Goal: Information Seeking & Learning: Learn about a topic

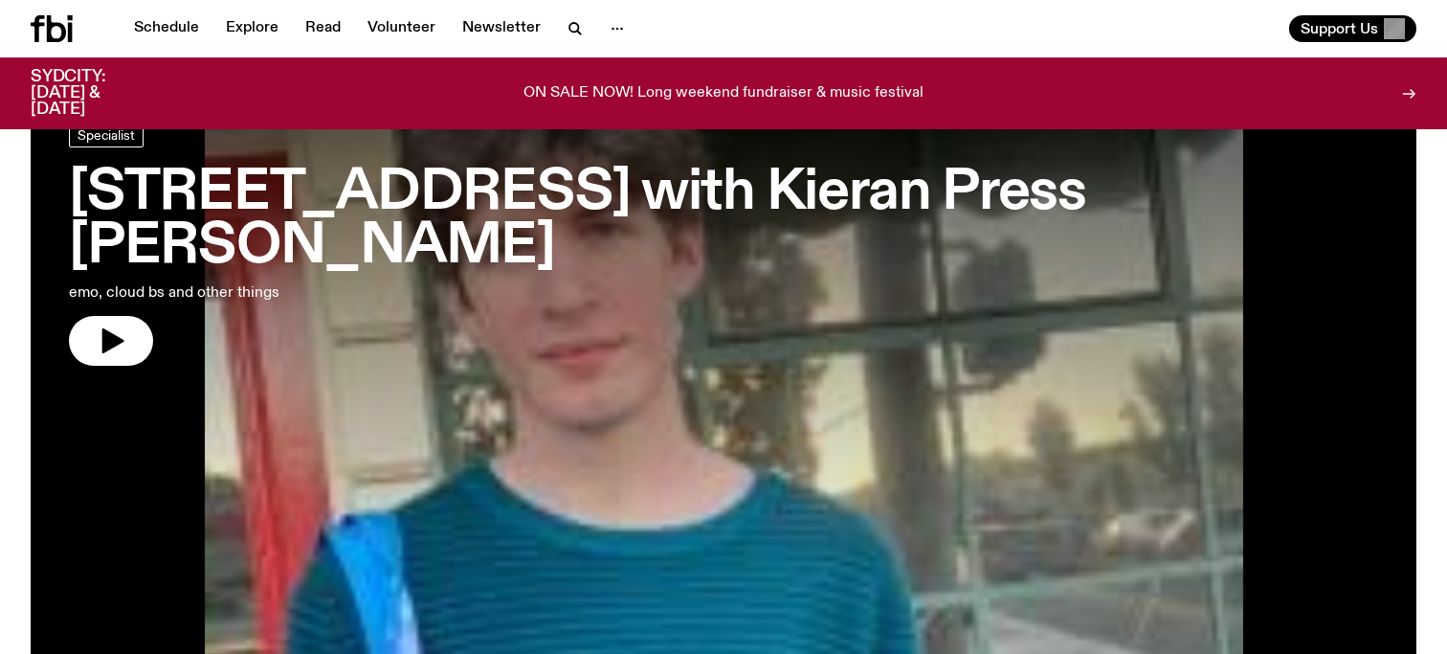
scroll to position [108, 0]
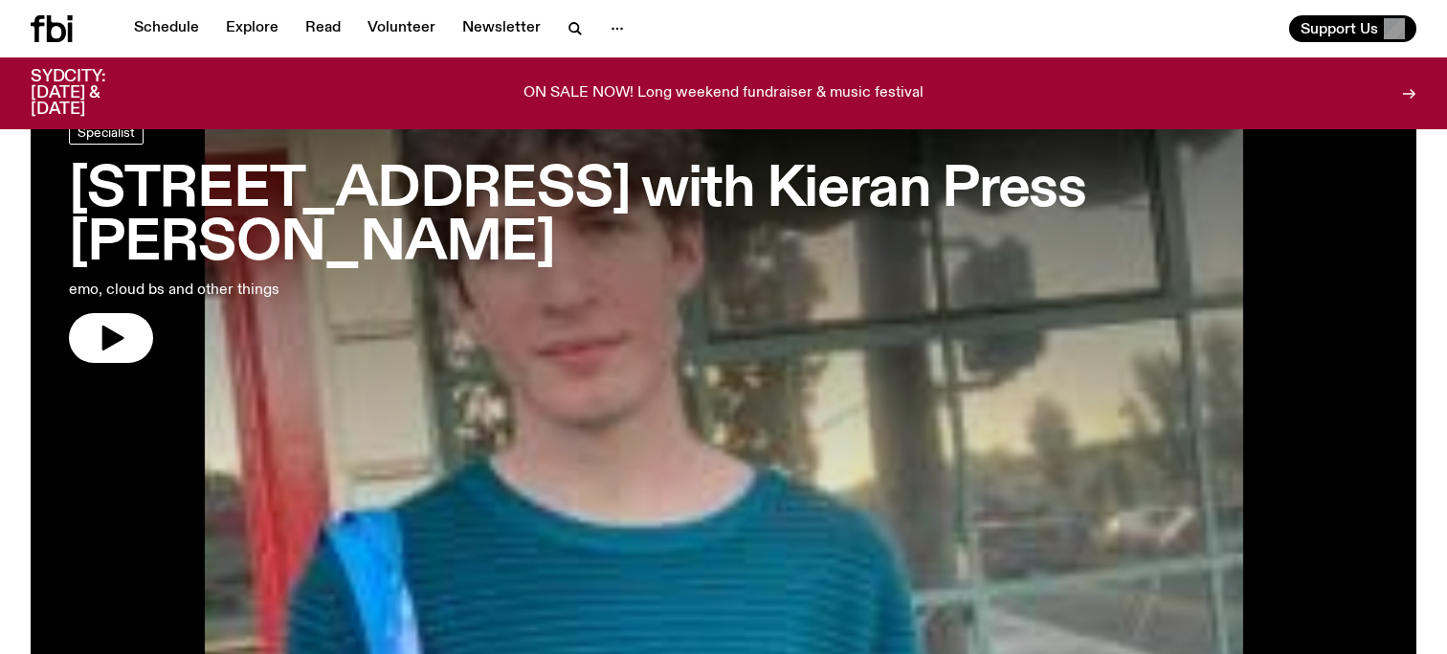
click at [213, 193] on h3 "[STREET_ADDRESS] with Kieran Press [PERSON_NAME]" at bounding box center [723, 217] width 1309 height 107
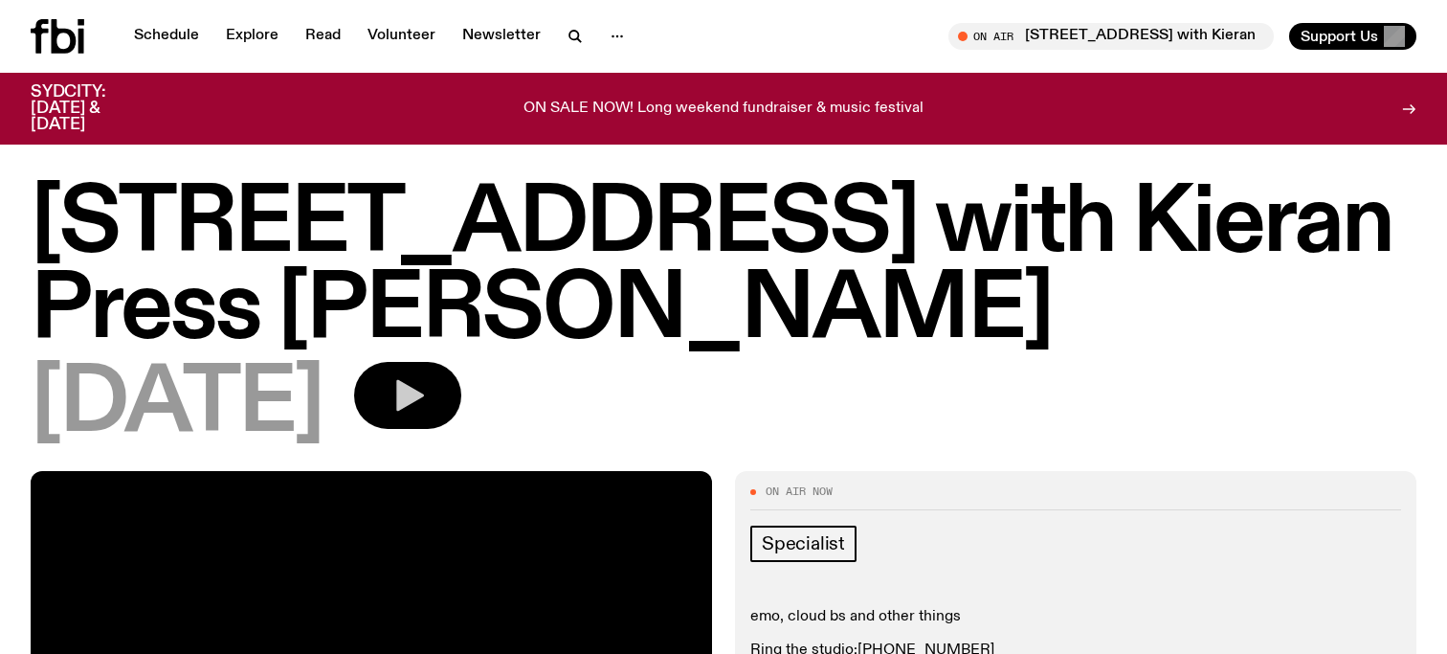
click at [427, 380] on icon "button" at bounding box center [408, 395] width 38 height 38
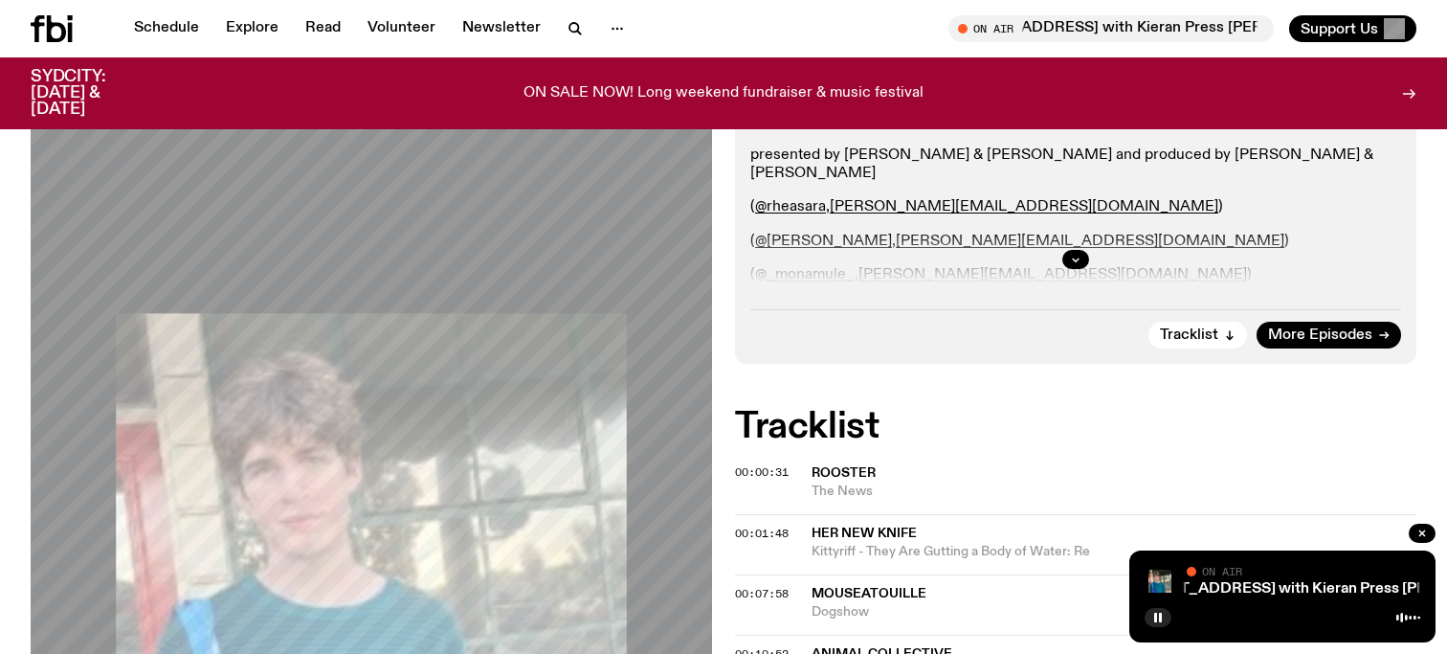
scroll to position [532, 0]
click at [1075, 264] on button "button" at bounding box center [1075, 259] width 27 height 19
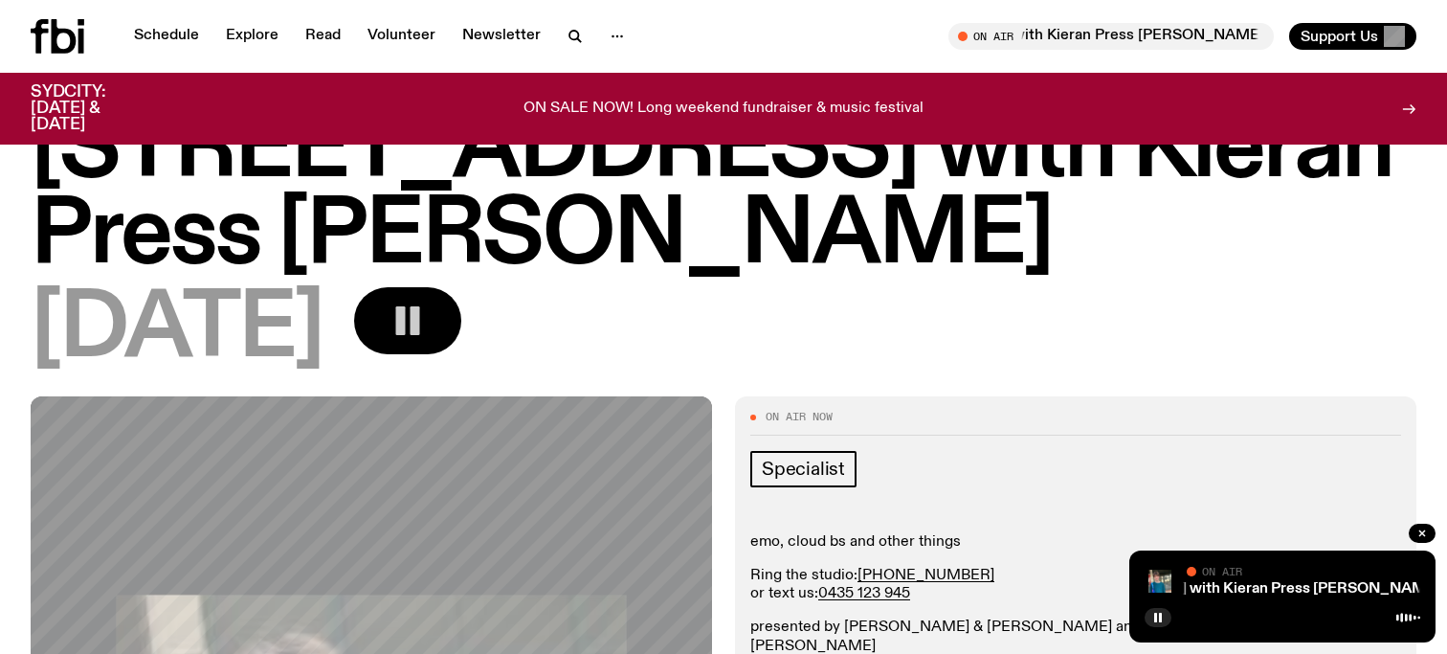
scroll to position [0, 0]
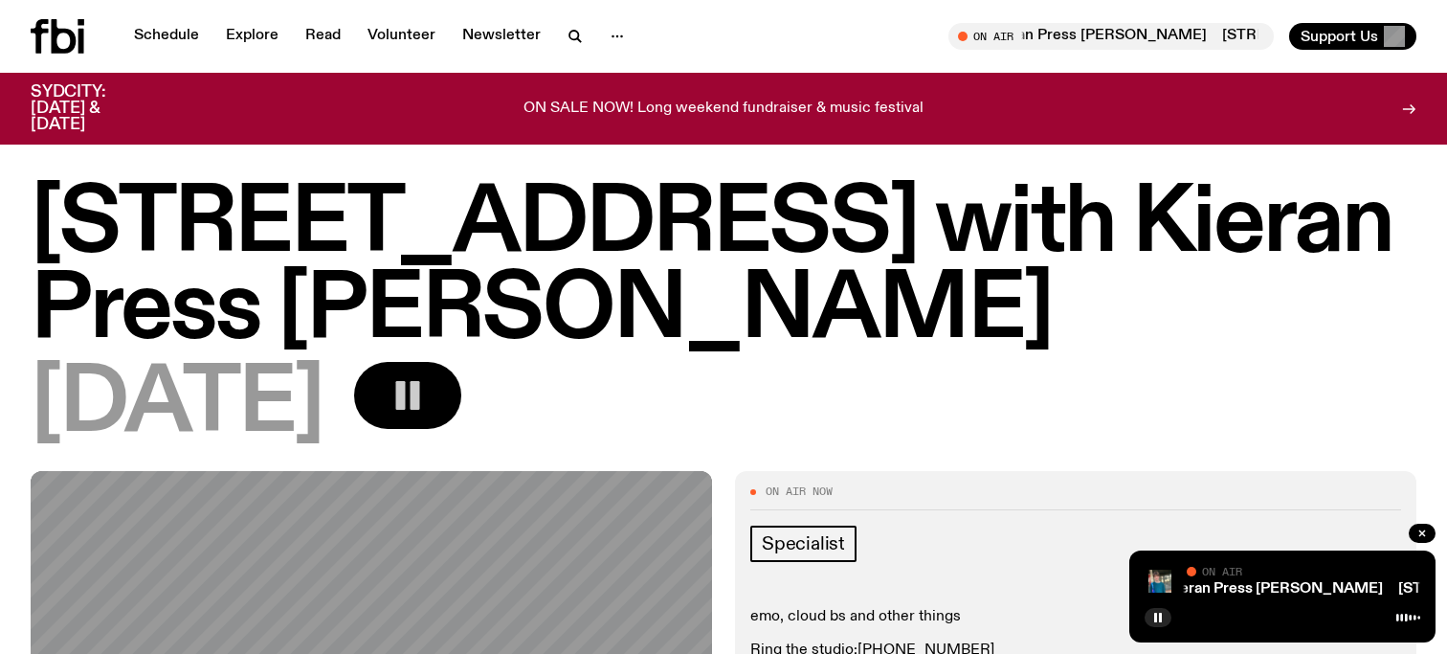
click at [714, 108] on p "ON SALE NOW! Long weekend fundraiser & music festival" at bounding box center [723, 108] width 400 height 17
click at [429, 39] on link "Volunteer" at bounding box center [401, 36] width 91 height 27
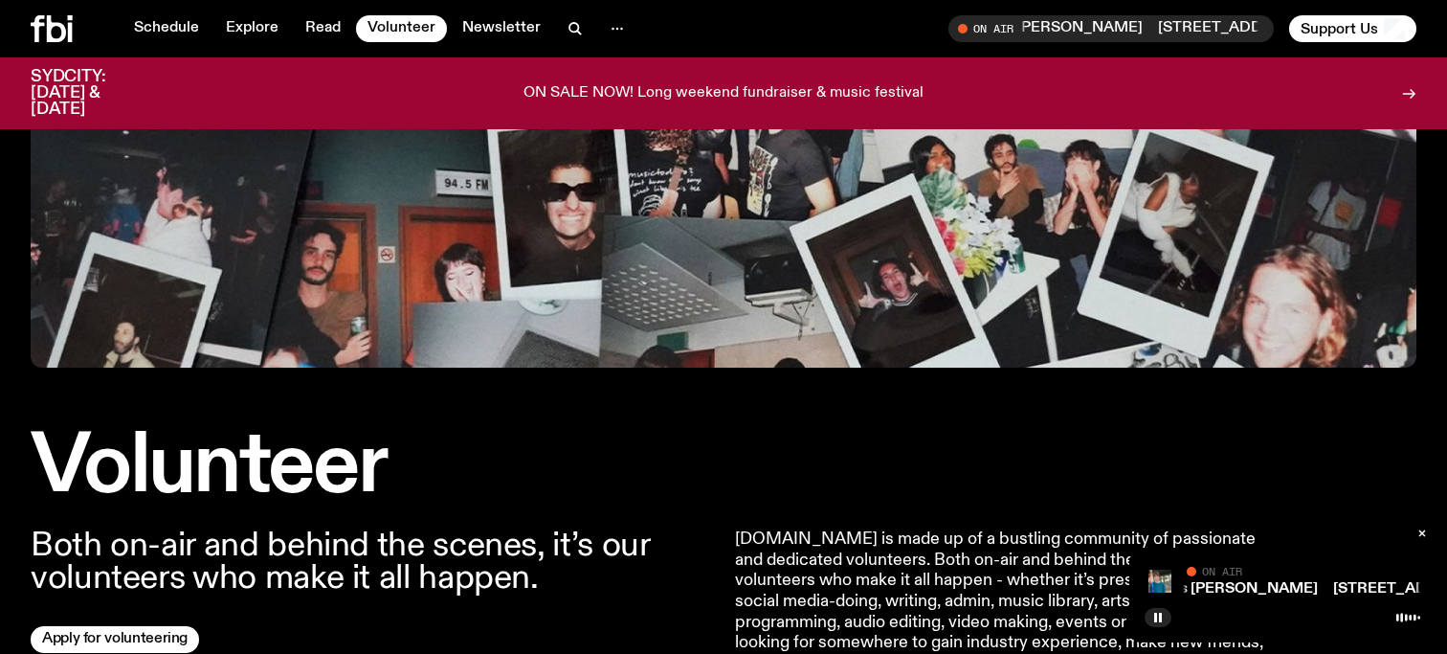
scroll to position [40, 0]
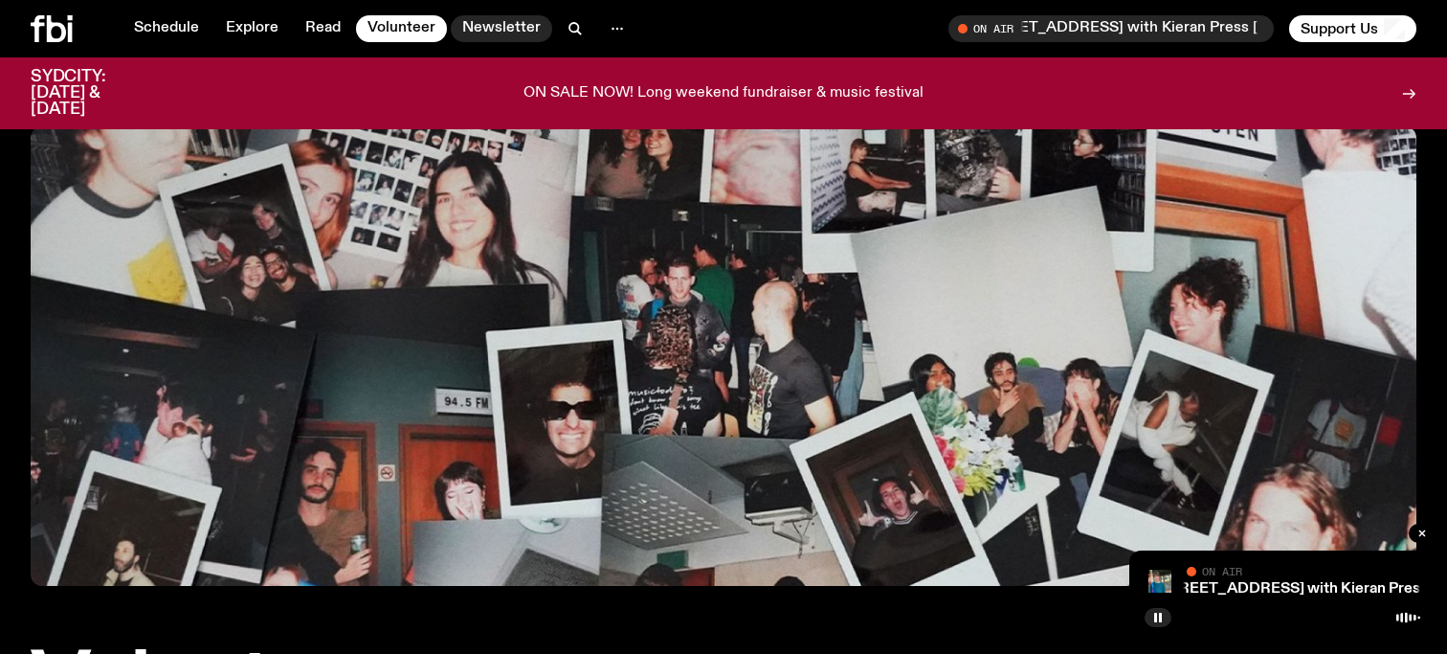
click at [480, 18] on link "Newsletter" at bounding box center [501, 28] width 101 height 27
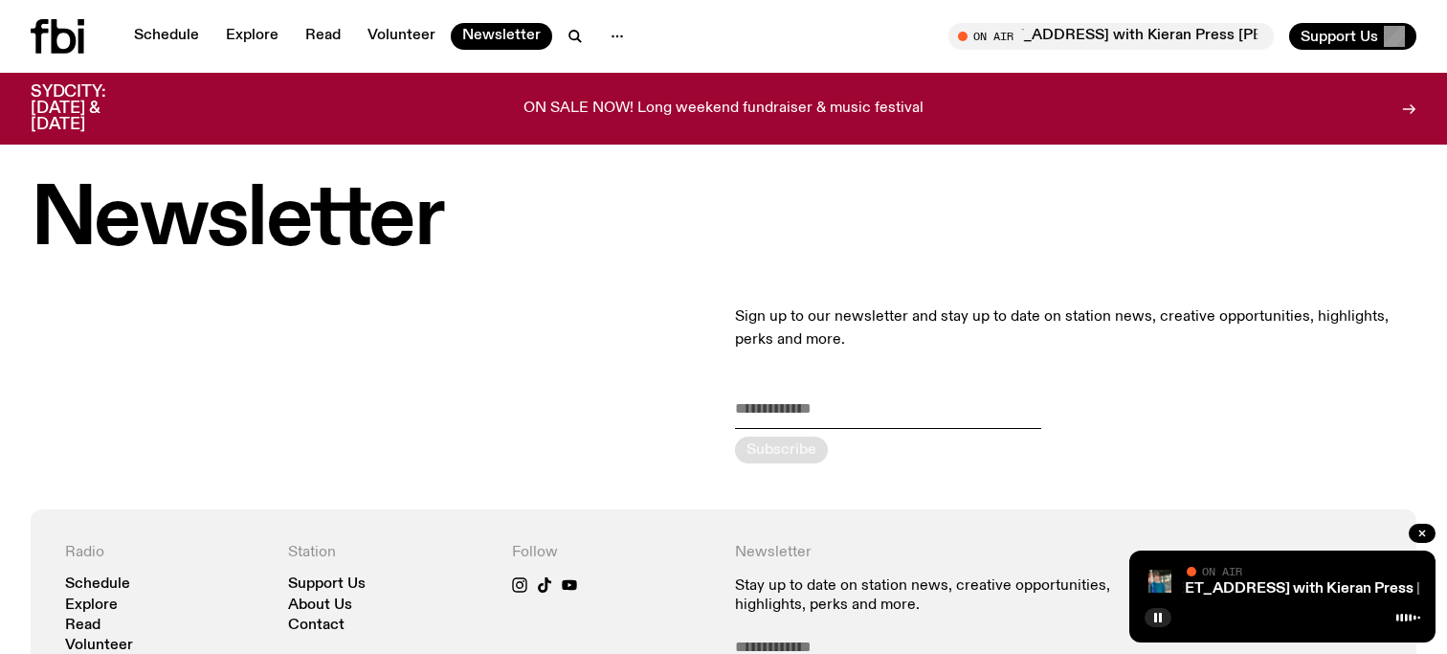
scroll to position [10, 0]
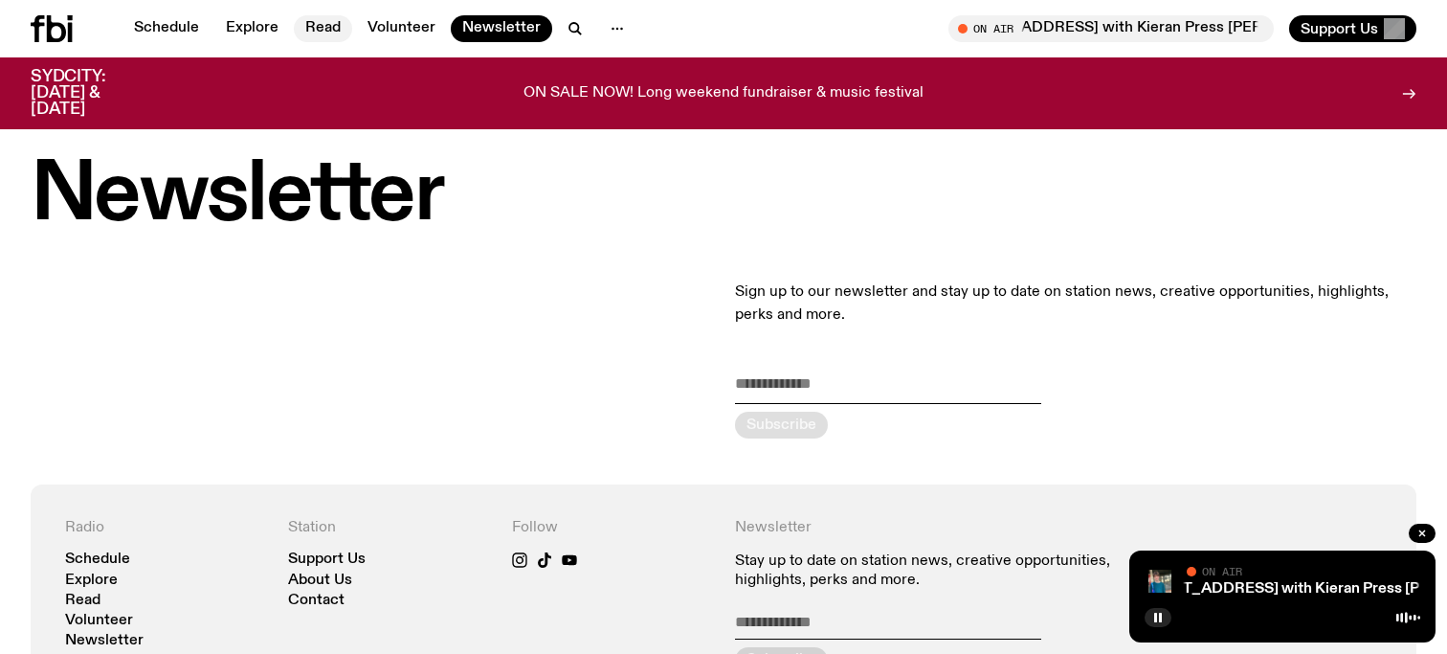
click at [319, 34] on link "Read" at bounding box center [323, 28] width 58 height 27
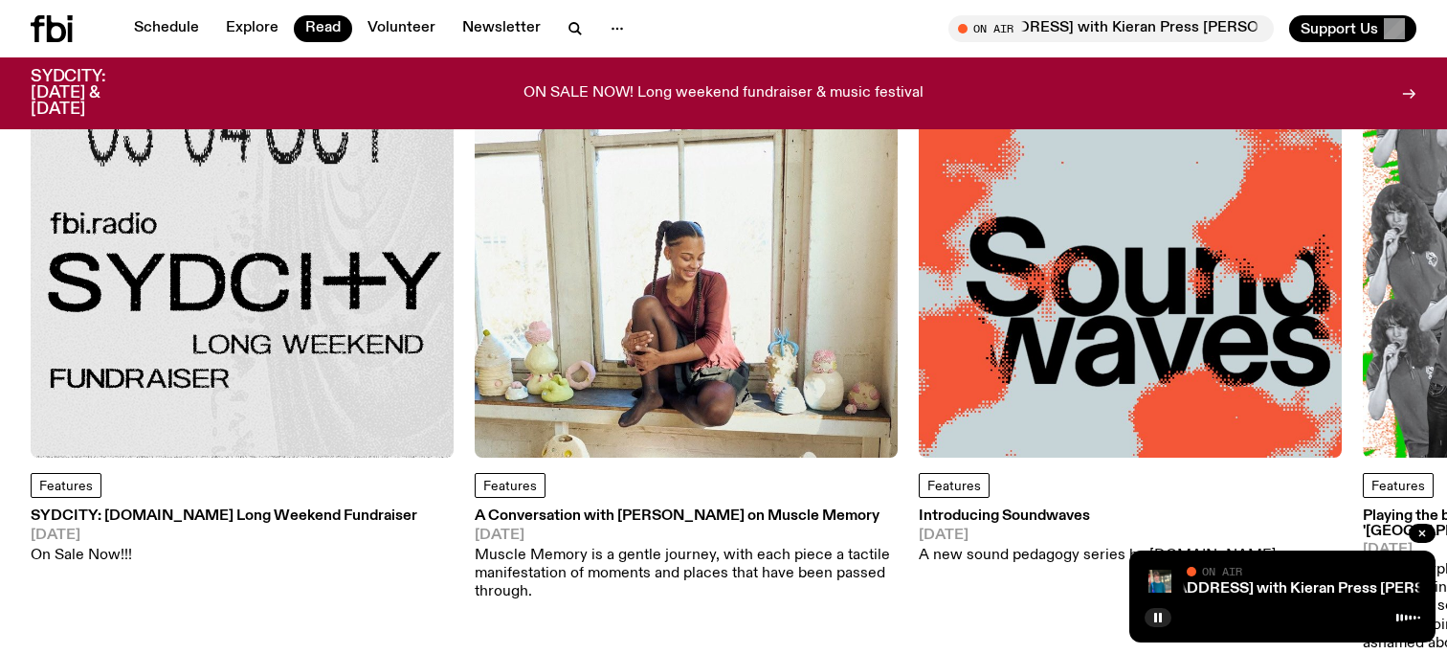
scroll to position [189, 0]
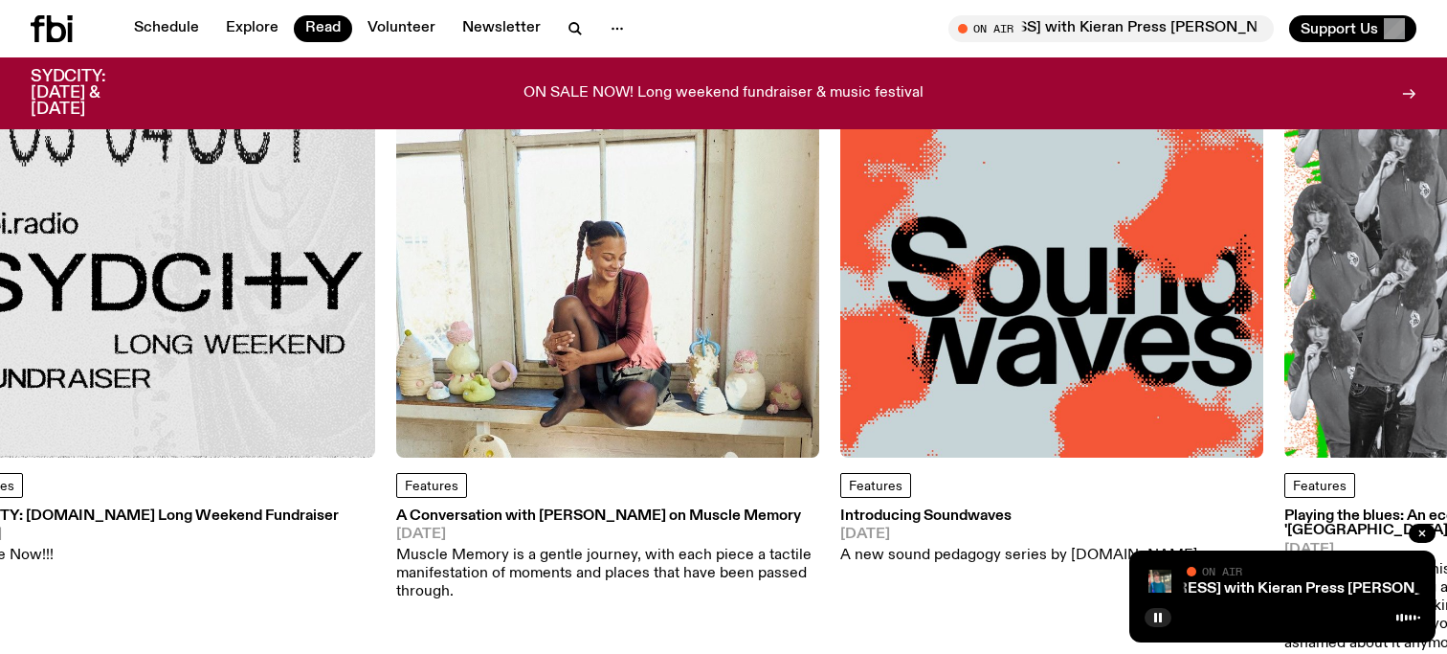
drag, startPoint x: 435, startPoint y: 233, endPoint x: 128, endPoint y: 252, distance: 307.8
click at [131, 251] on img at bounding box center [163, 245] width 423 height 423
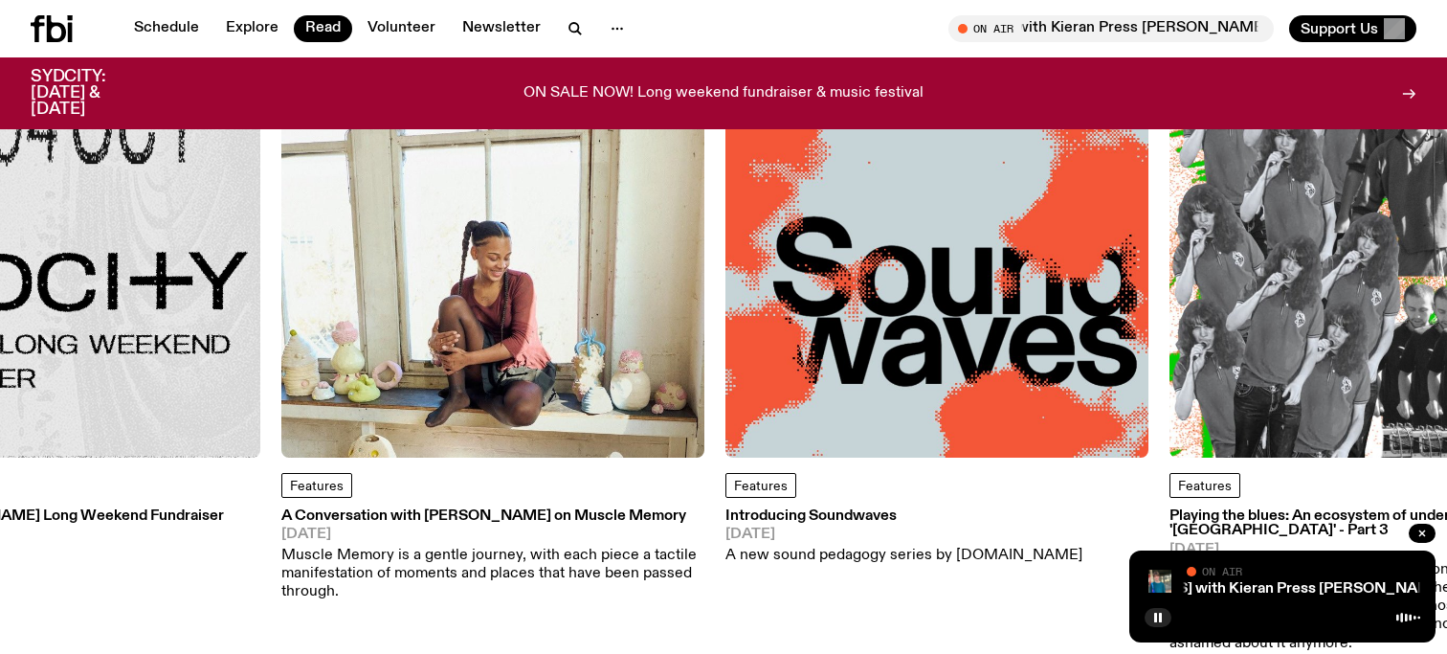
drag, startPoint x: 524, startPoint y: 262, endPoint x: 901, endPoint y: 322, distance: 381.7
click at [901, 322] on img at bounding box center [936, 245] width 423 height 423
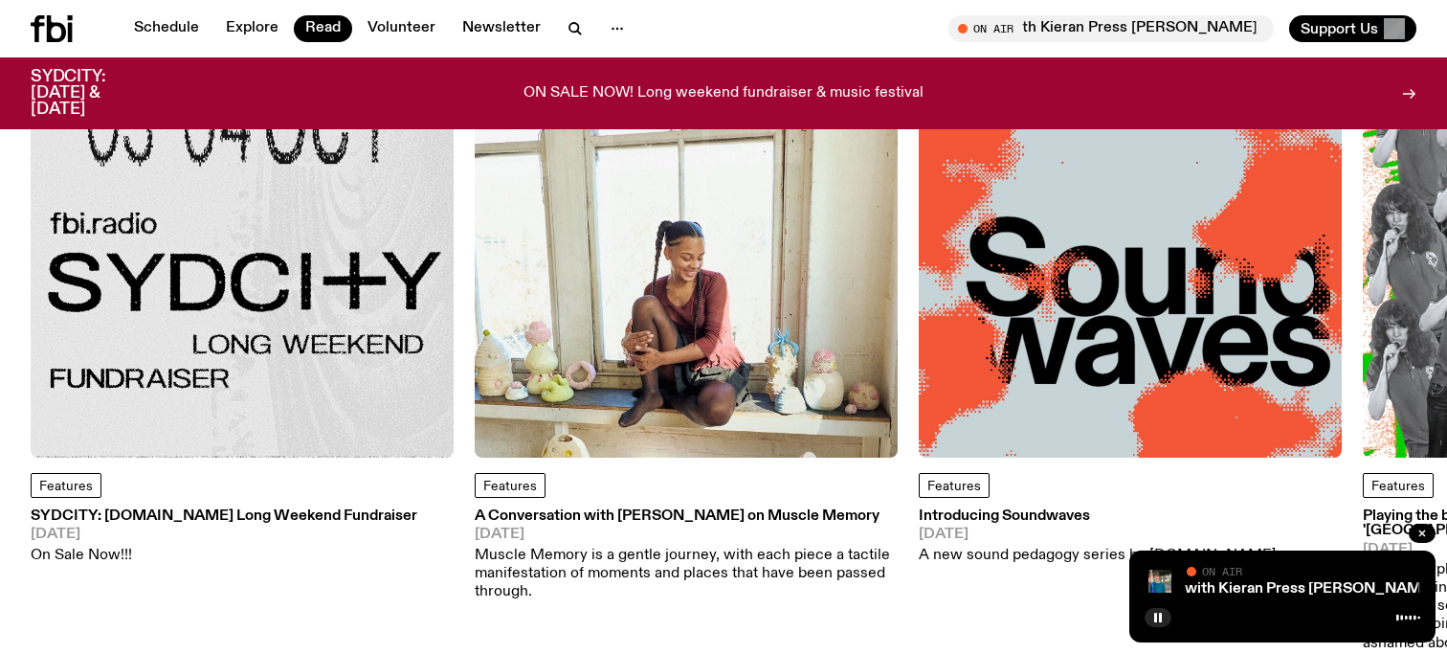
drag, startPoint x: 807, startPoint y: 297, endPoint x: 1111, endPoint y: 312, distance: 304.7
click at [1111, 312] on div "Features SYDCITY: [DOMAIN_NAME] Long Weekend Fundraiser [DATE] On Sale Now!!! F…" at bounding box center [724, 343] width 1386 height 618
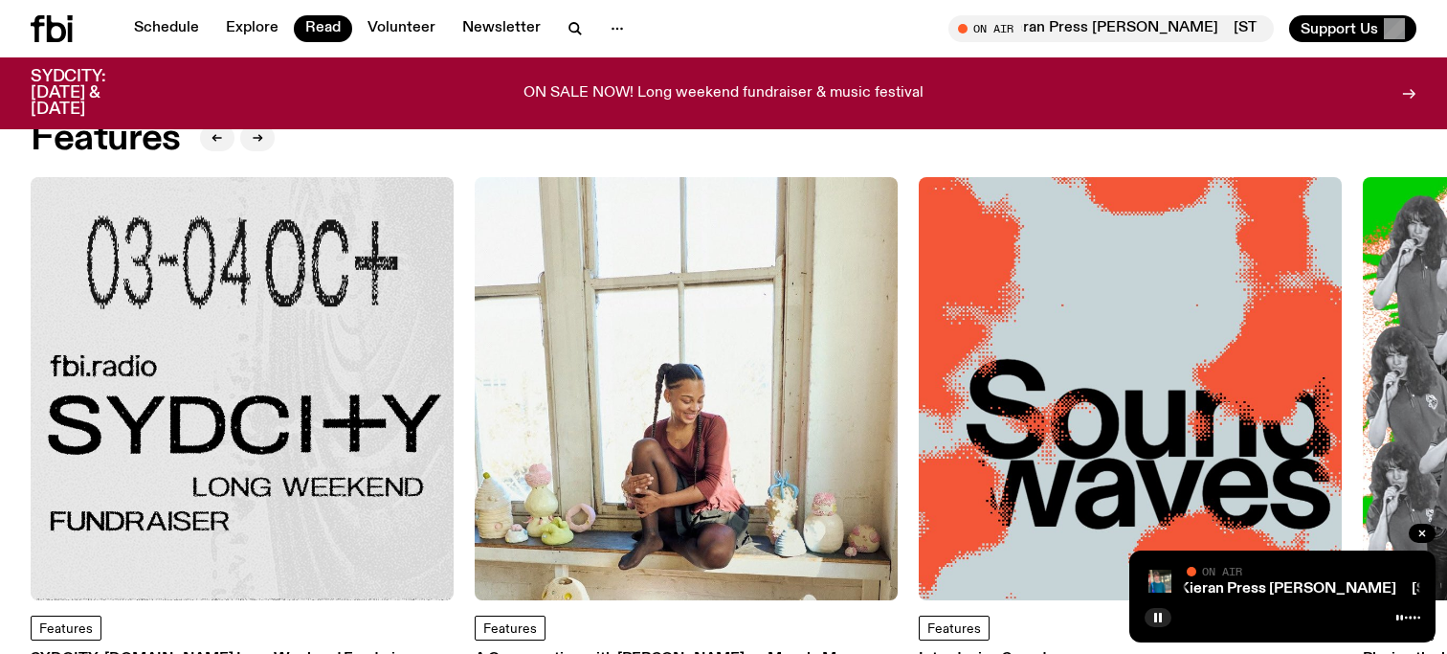
scroll to position [14, 0]
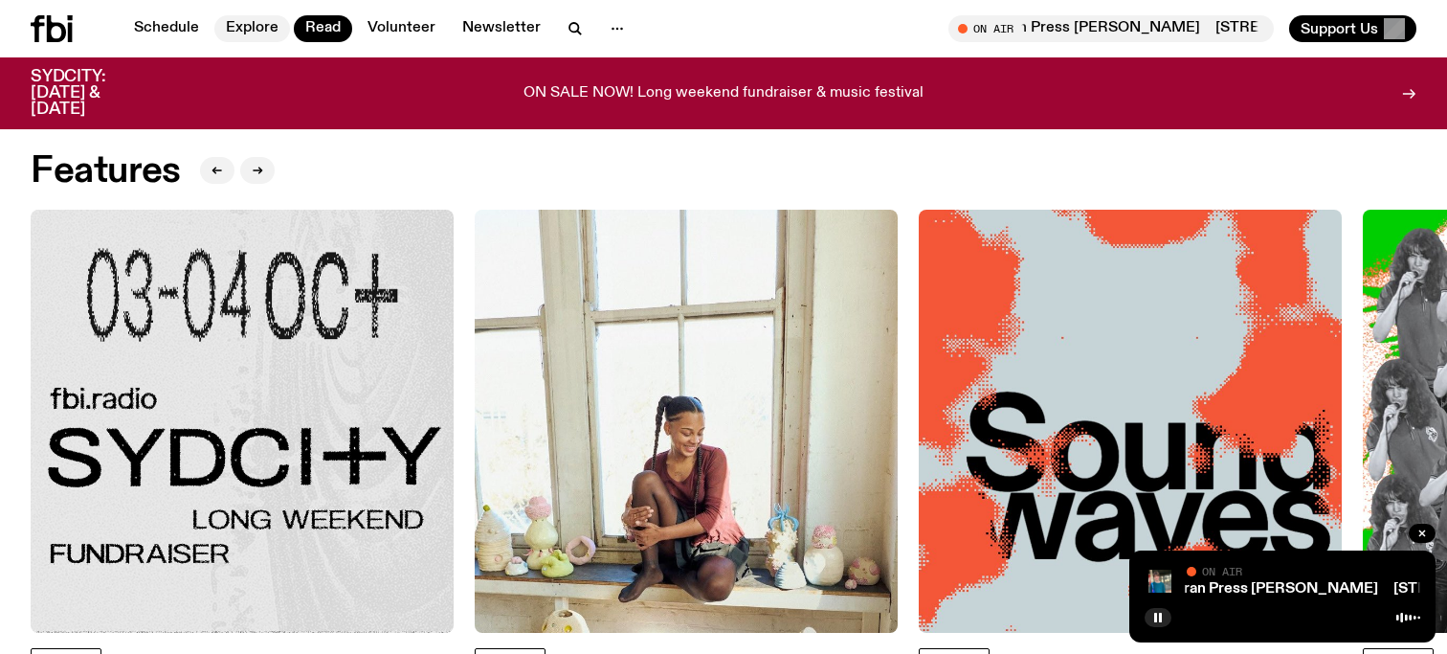
click at [247, 37] on link "Explore" at bounding box center [252, 28] width 76 height 27
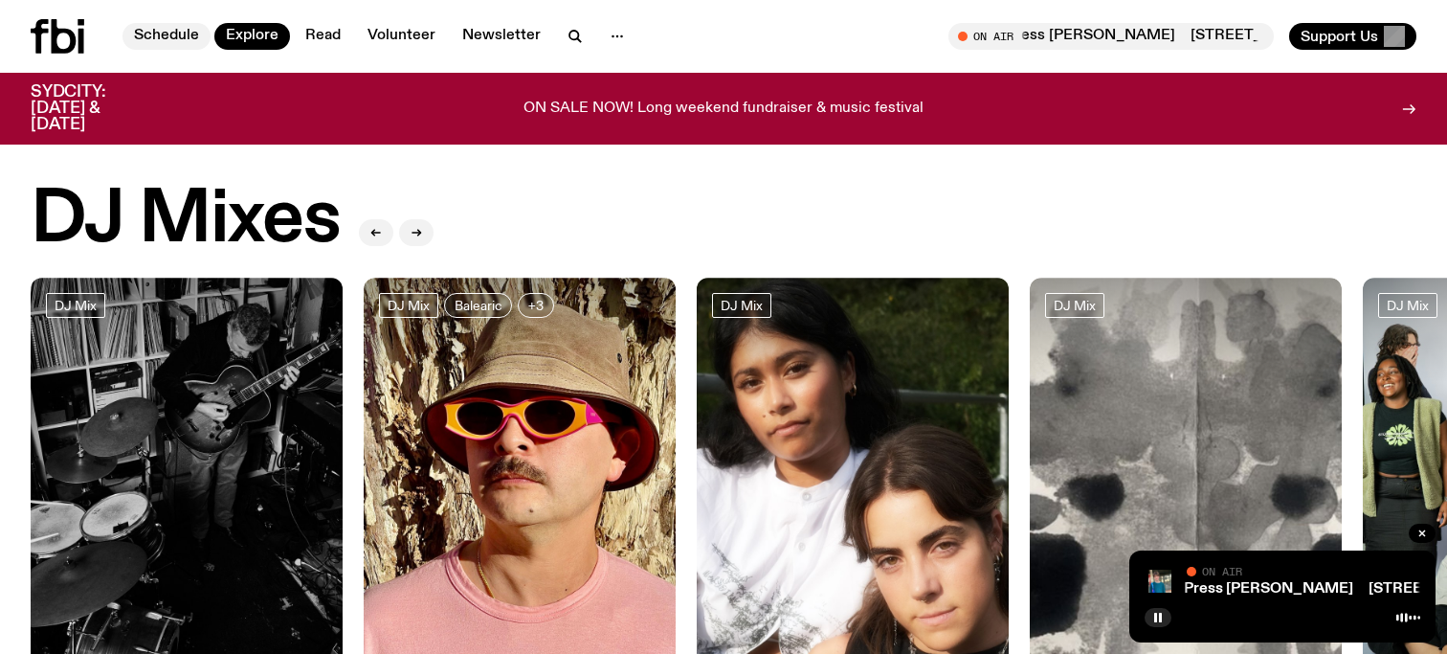
click at [172, 35] on link "Schedule" at bounding box center [166, 36] width 88 height 27
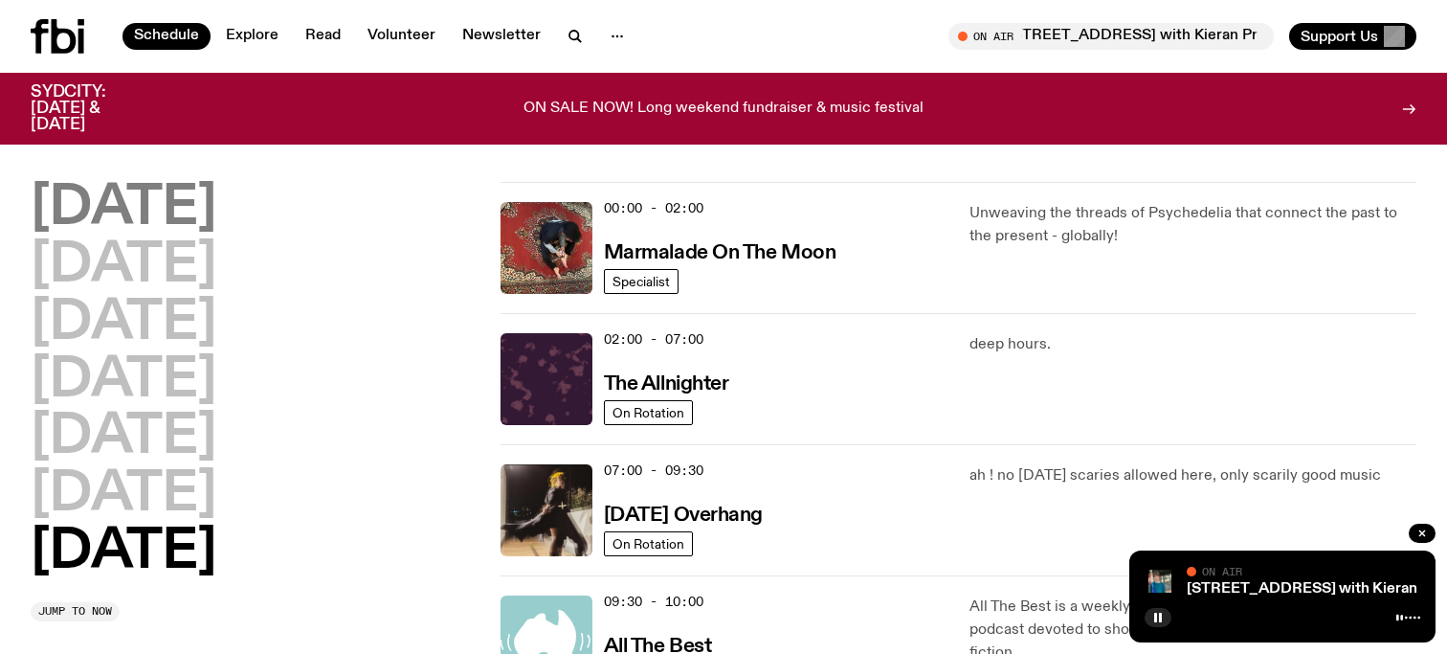
click at [216, 190] on h2 "[DATE]" at bounding box center [124, 209] width 186 height 54
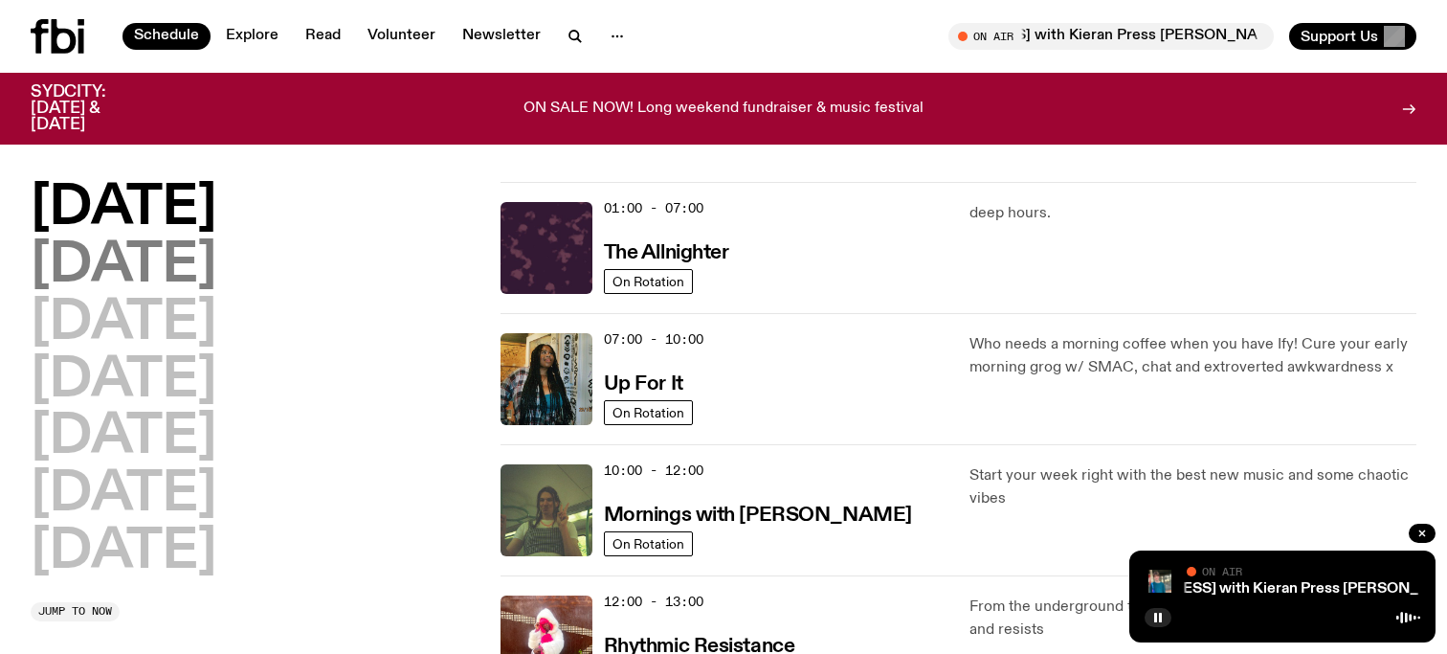
click at [216, 273] on h2 "[DATE]" at bounding box center [124, 266] width 186 height 54
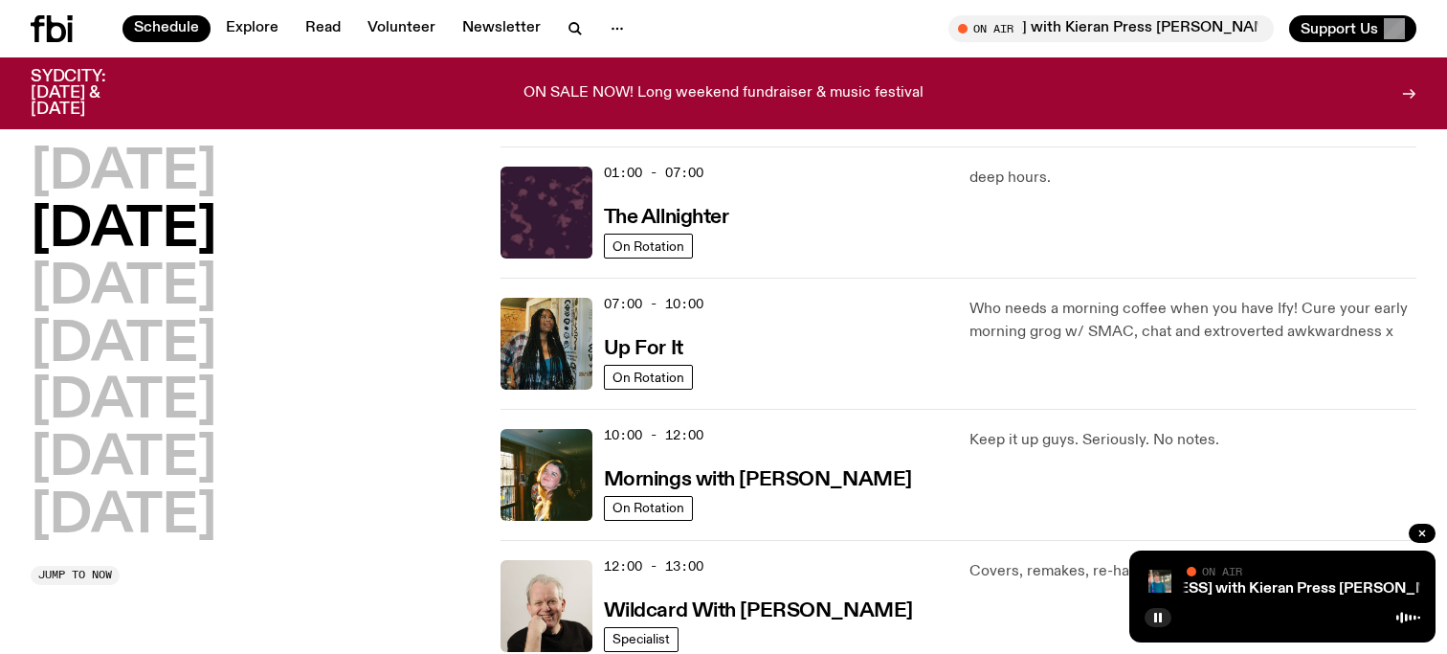
scroll to position [54, 0]
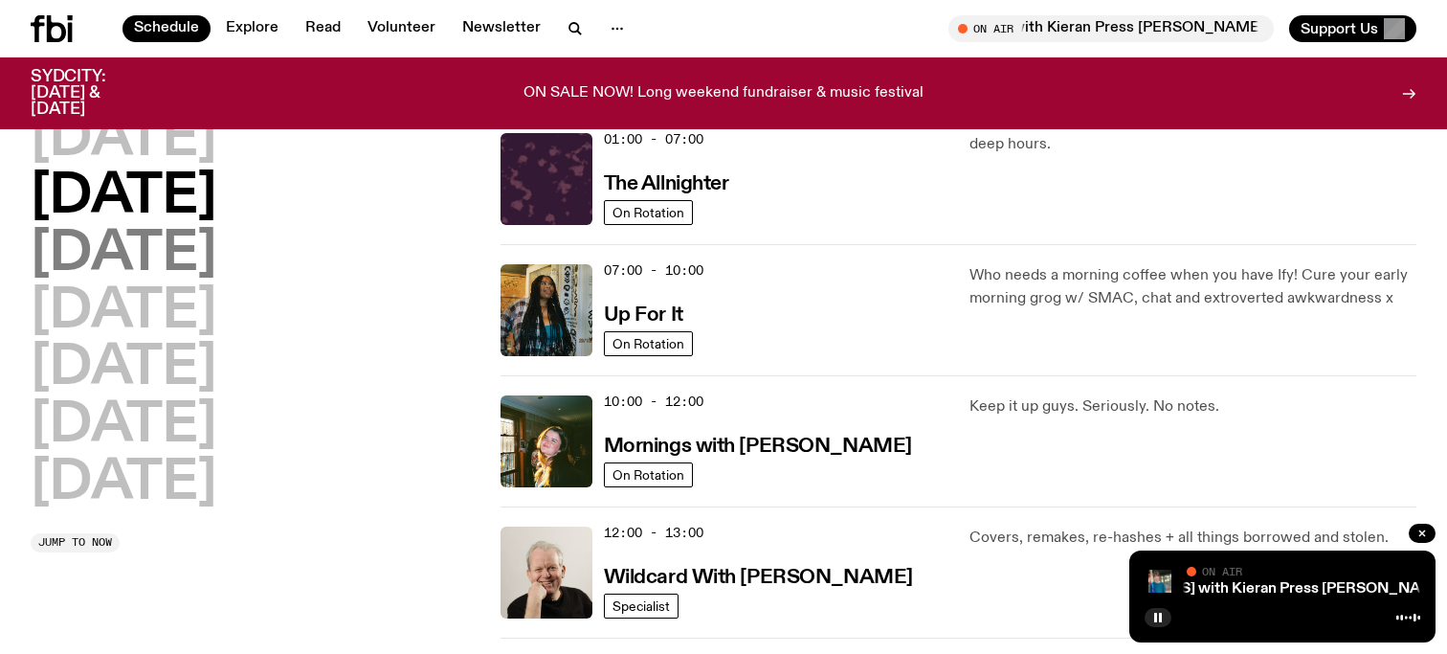
click at [216, 255] on h2 "[DATE]" at bounding box center [124, 255] width 186 height 54
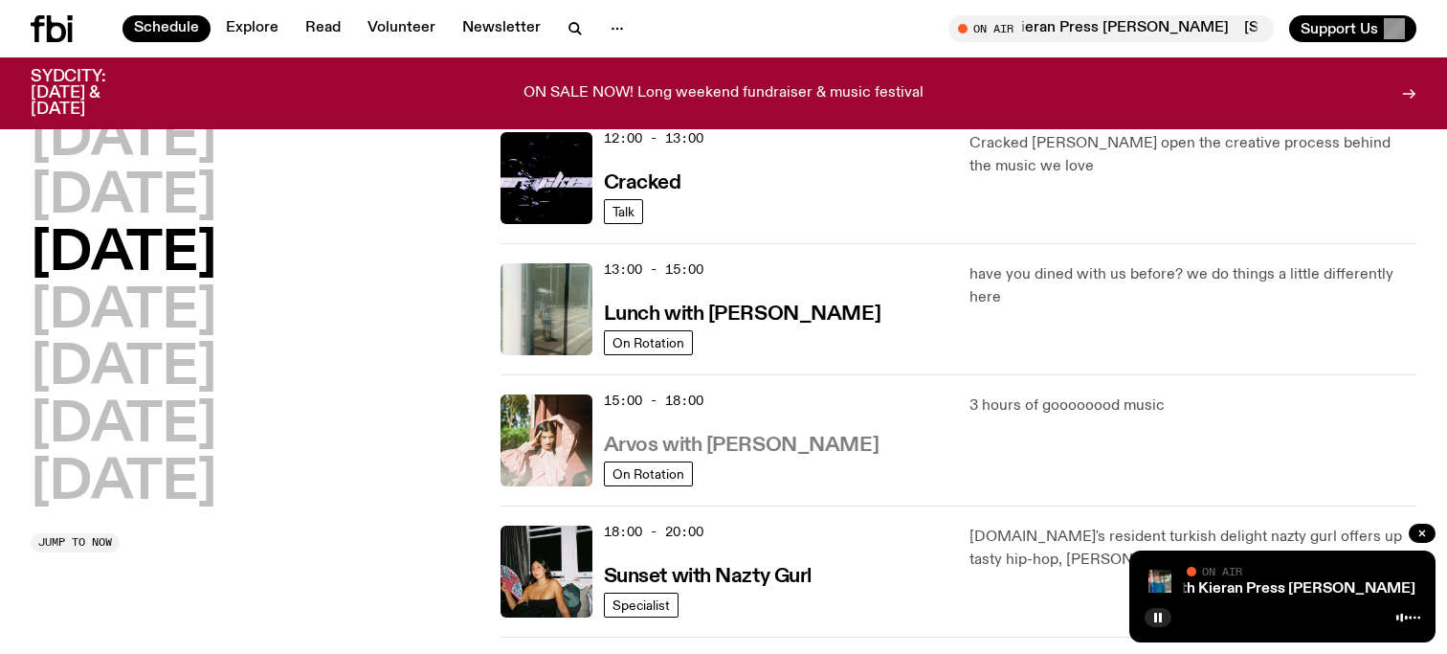
scroll to position [444, 0]
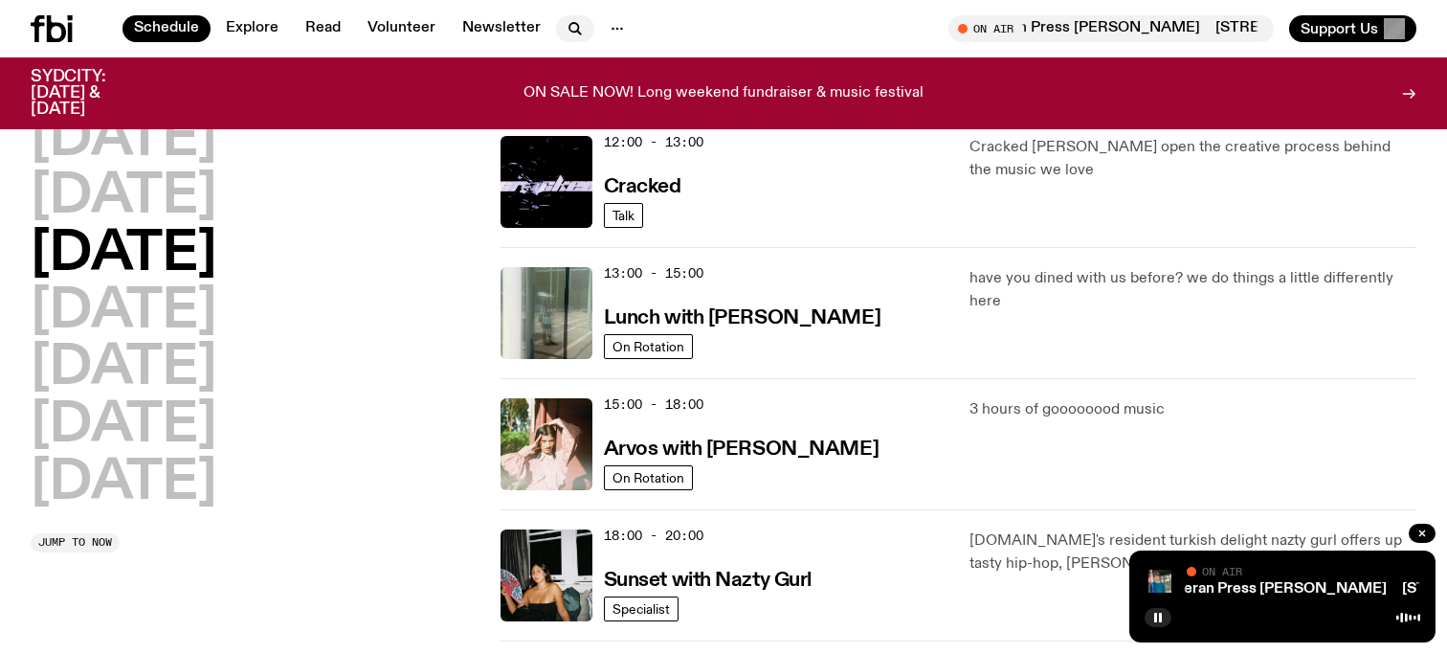
click at [569, 23] on icon "button" at bounding box center [573, 27] width 9 height 9
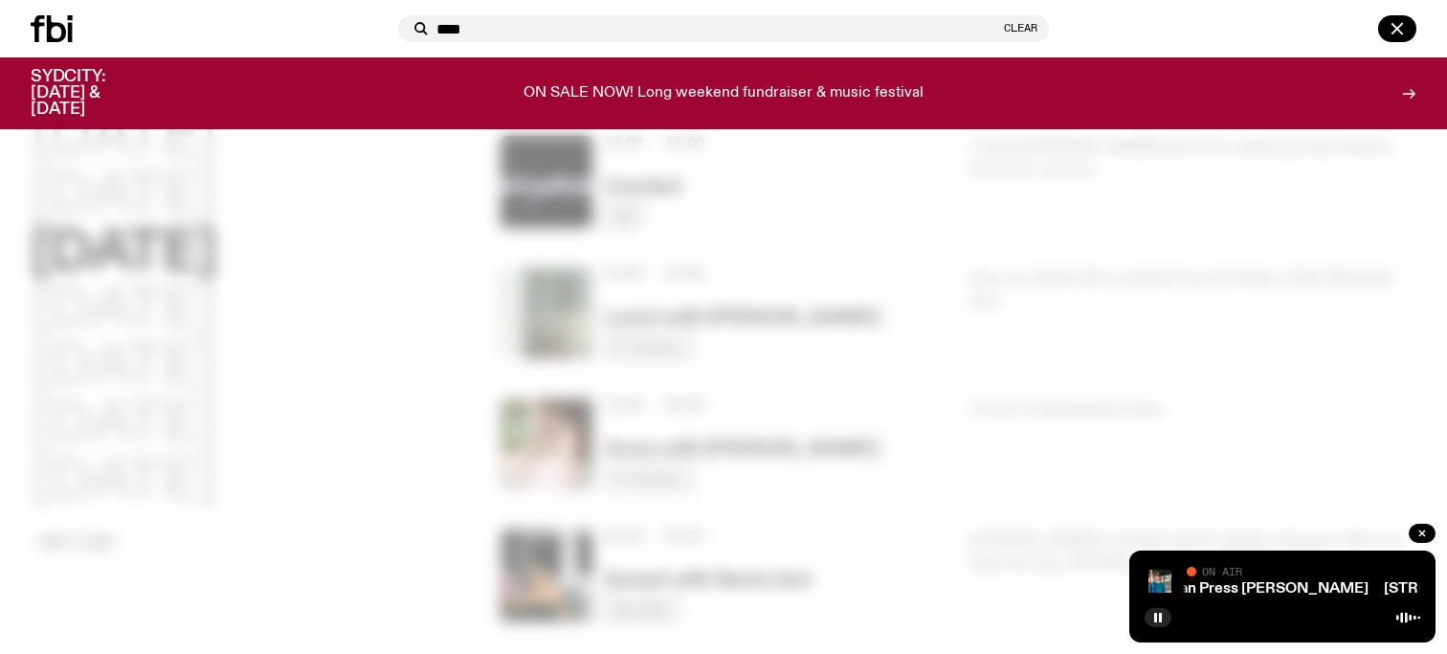
type input "****"
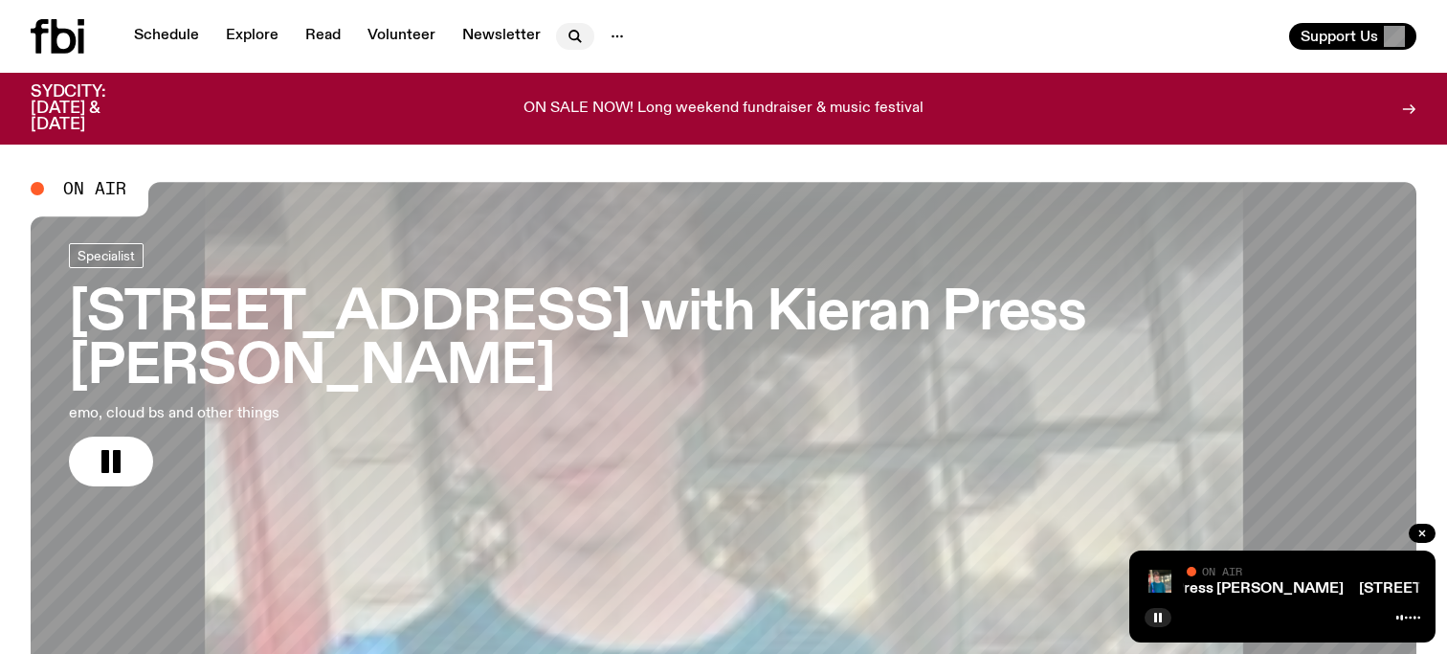
click at [568, 44] on icon "button" at bounding box center [575, 36] width 23 height 23
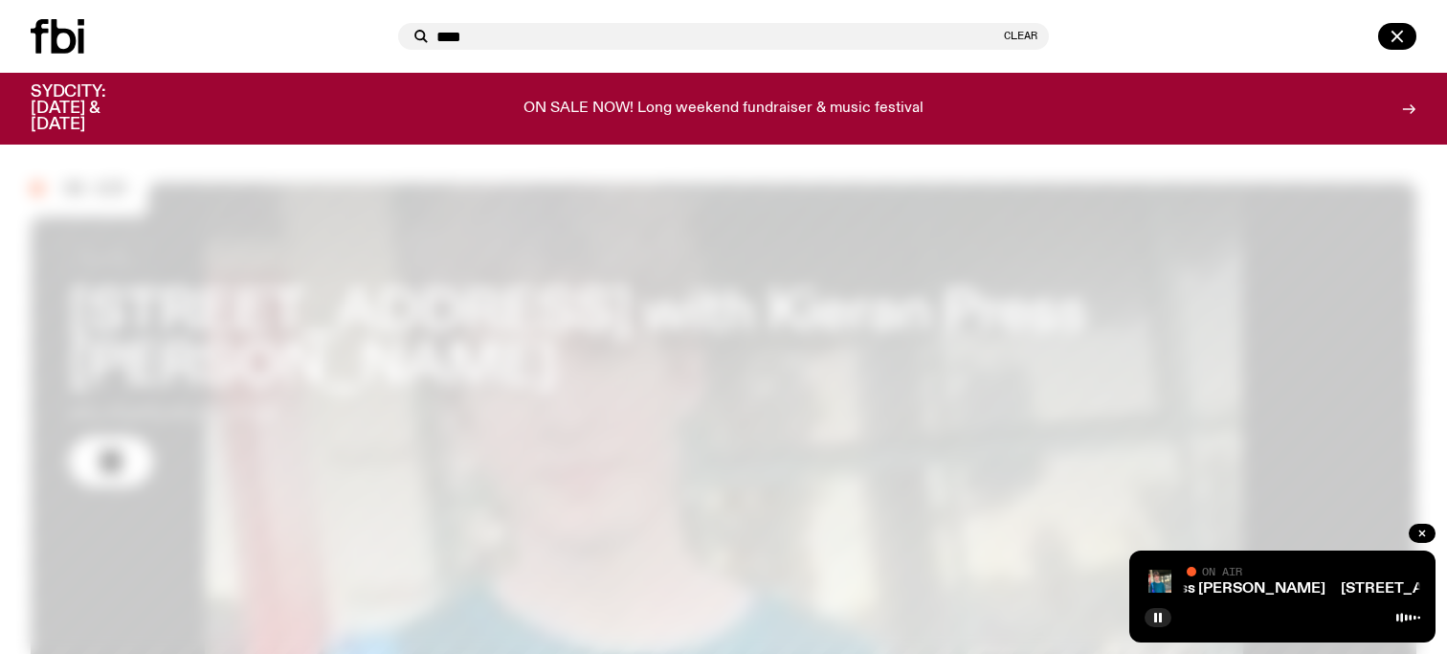
type input "****"
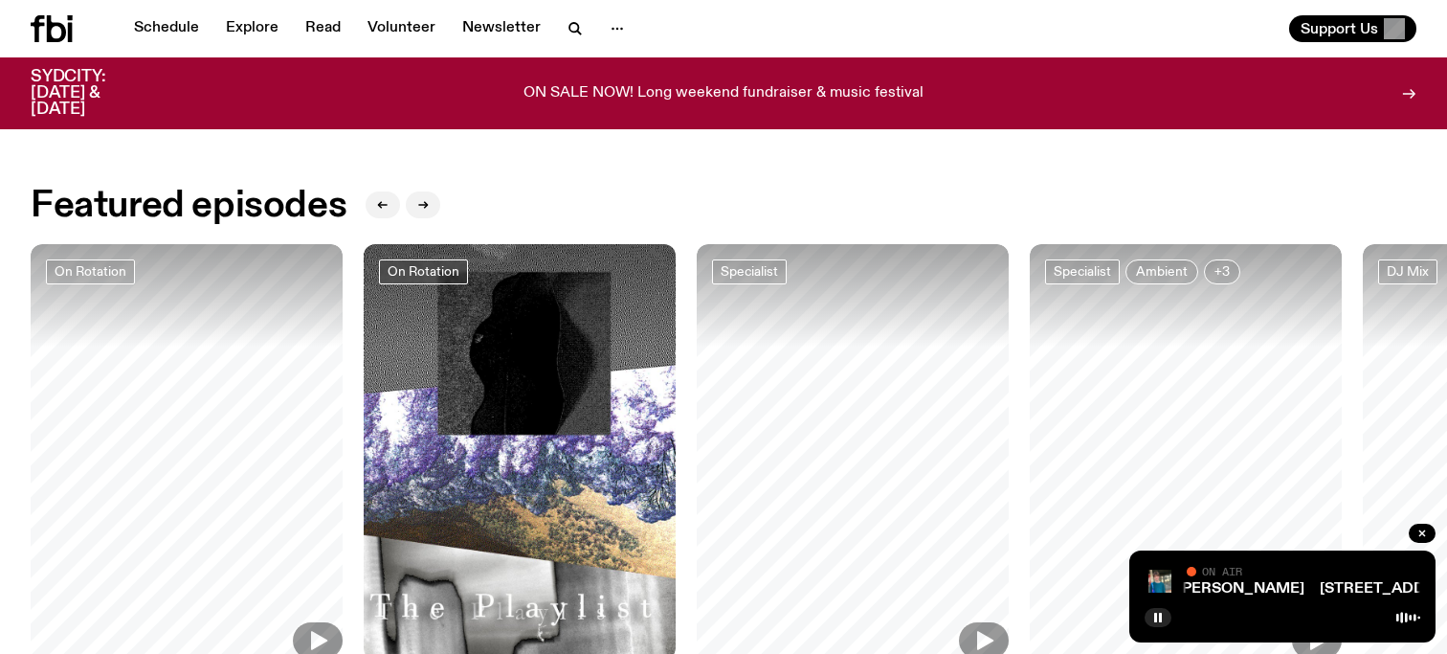
scroll to position [1117, 0]
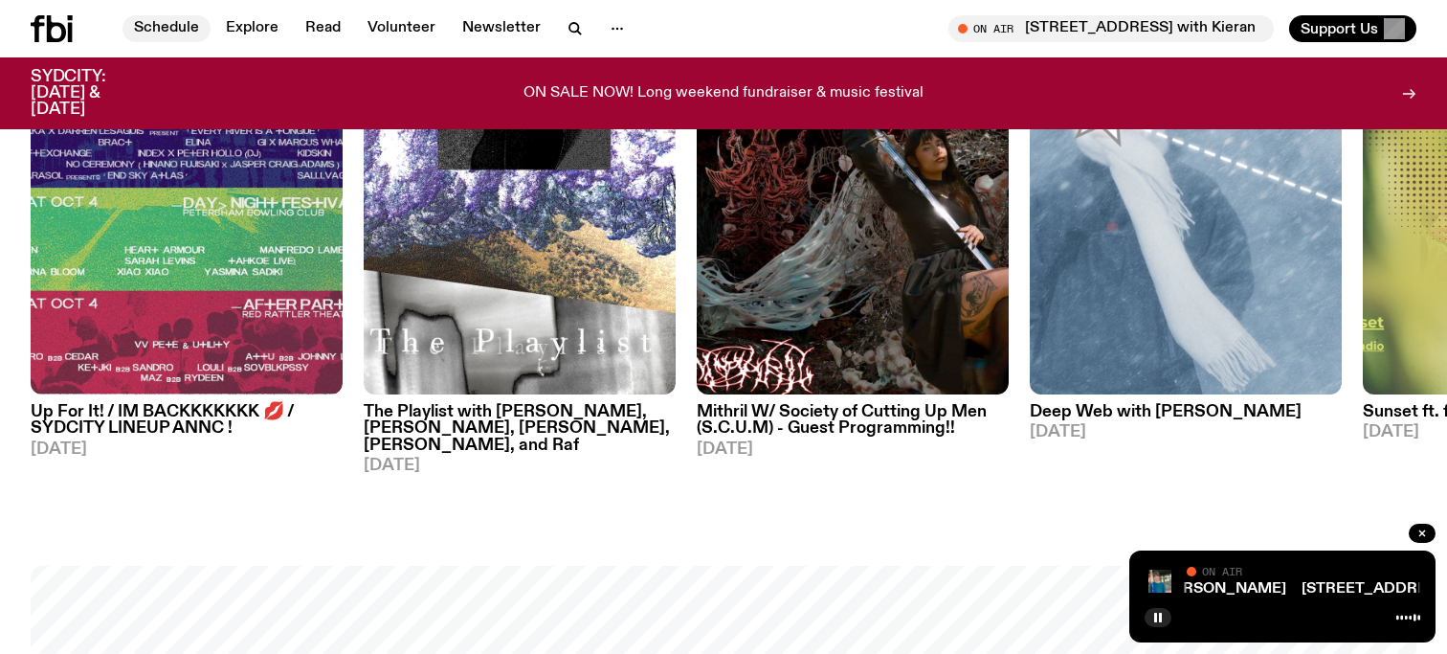
click at [184, 28] on link "Schedule" at bounding box center [166, 28] width 88 height 27
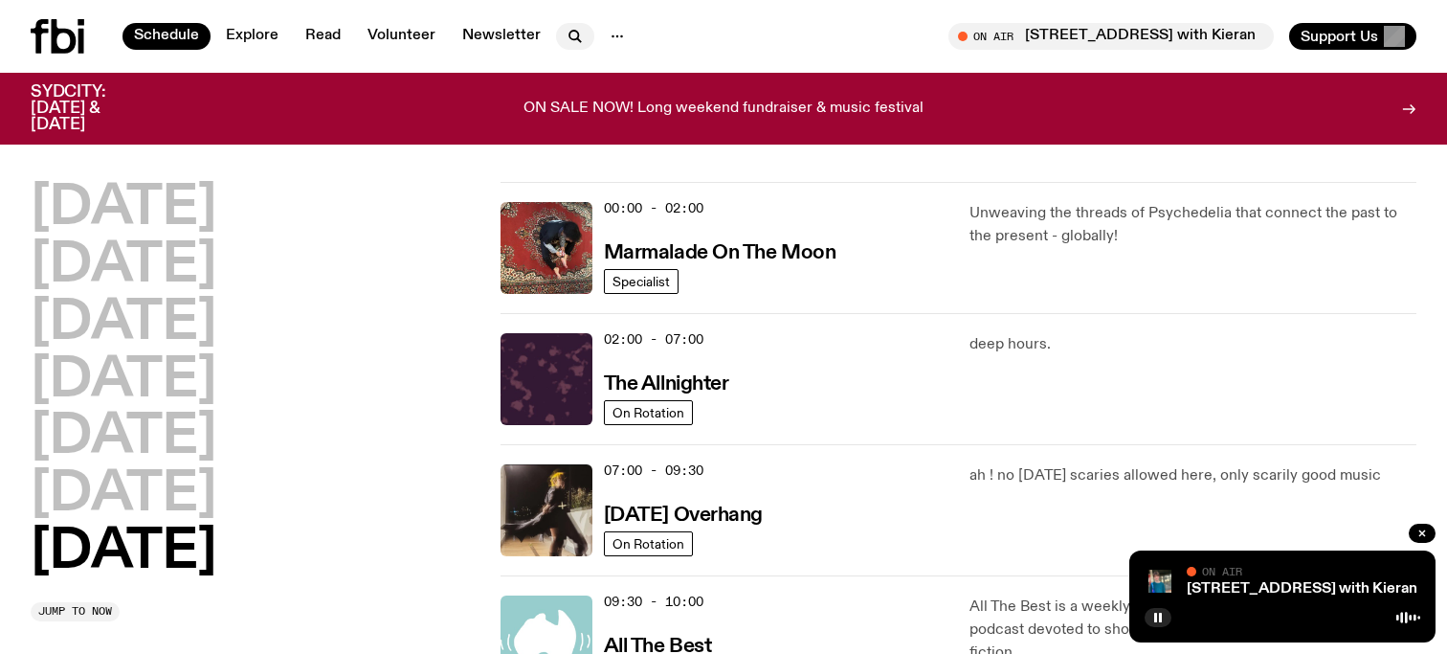
click at [564, 28] on icon "button" at bounding box center [575, 36] width 23 height 23
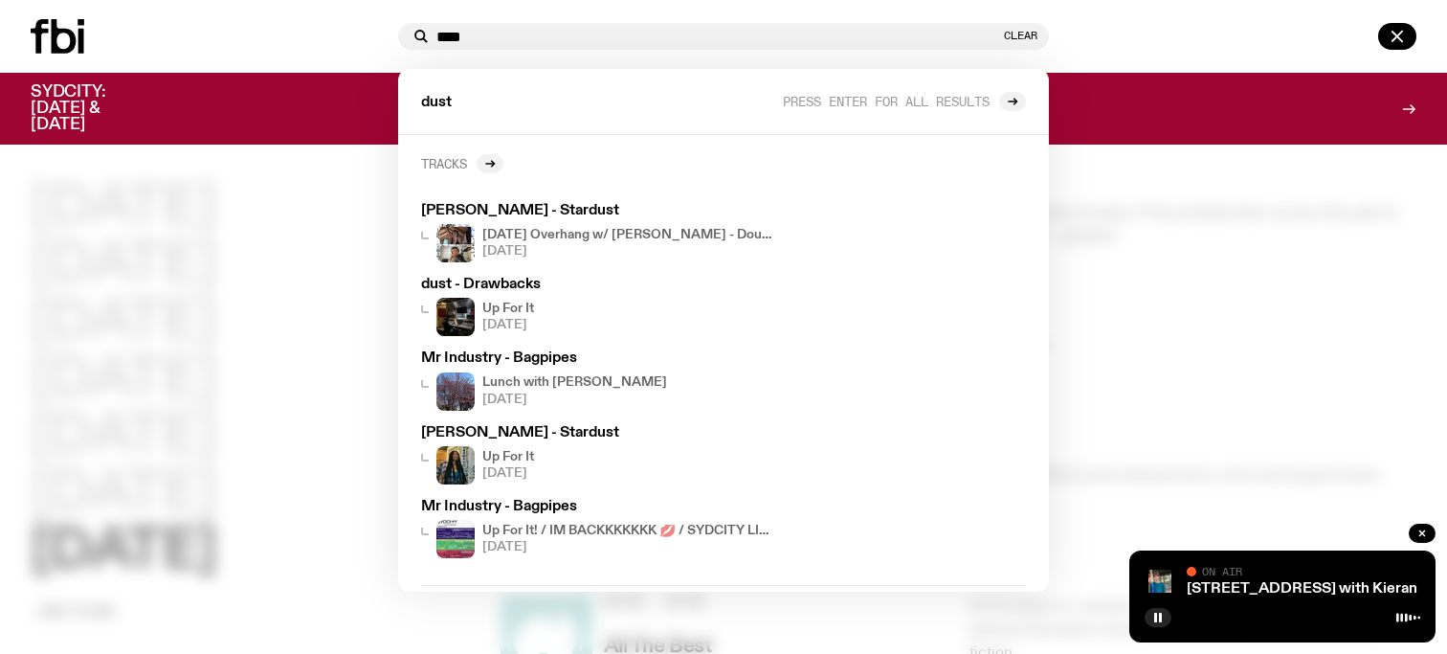
type input "****"
click at [481, 155] on link "Tracks" at bounding box center [462, 163] width 82 height 19
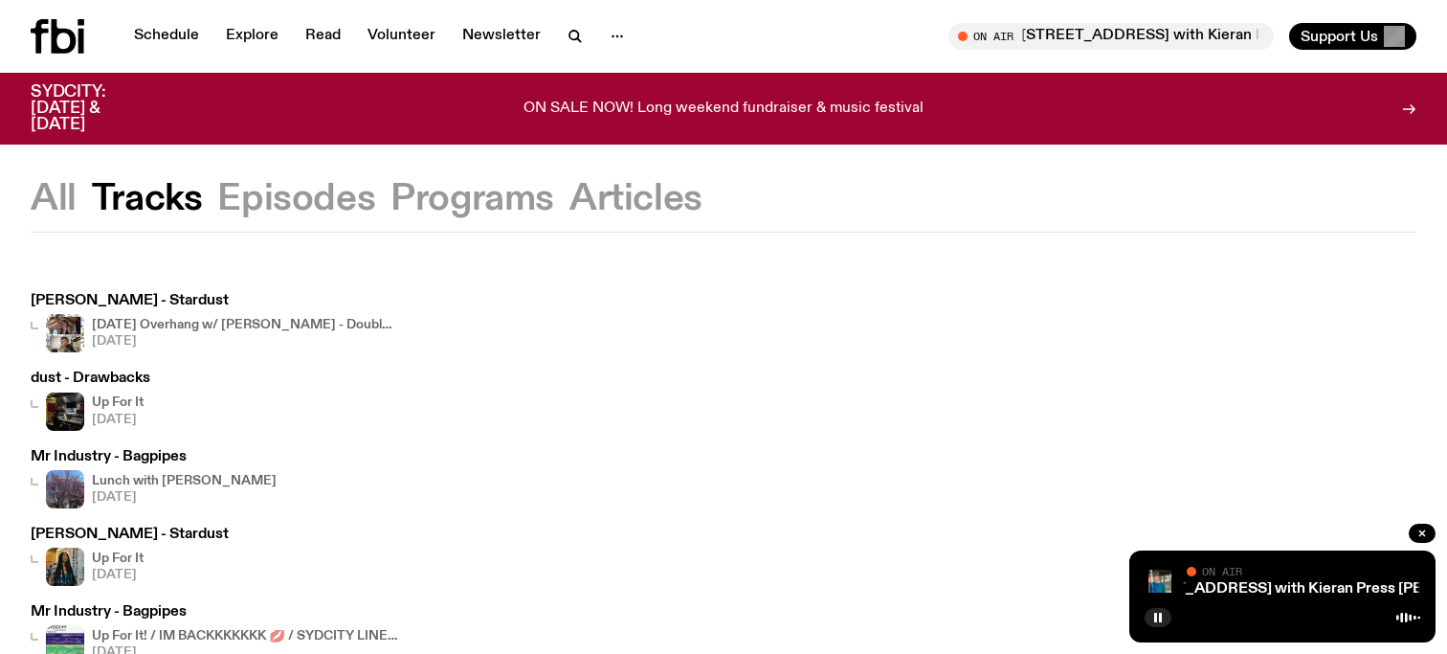
click at [124, 386] on h3 "dust - Drawbacks" at bounding box center [91, 378] width 120 height 14
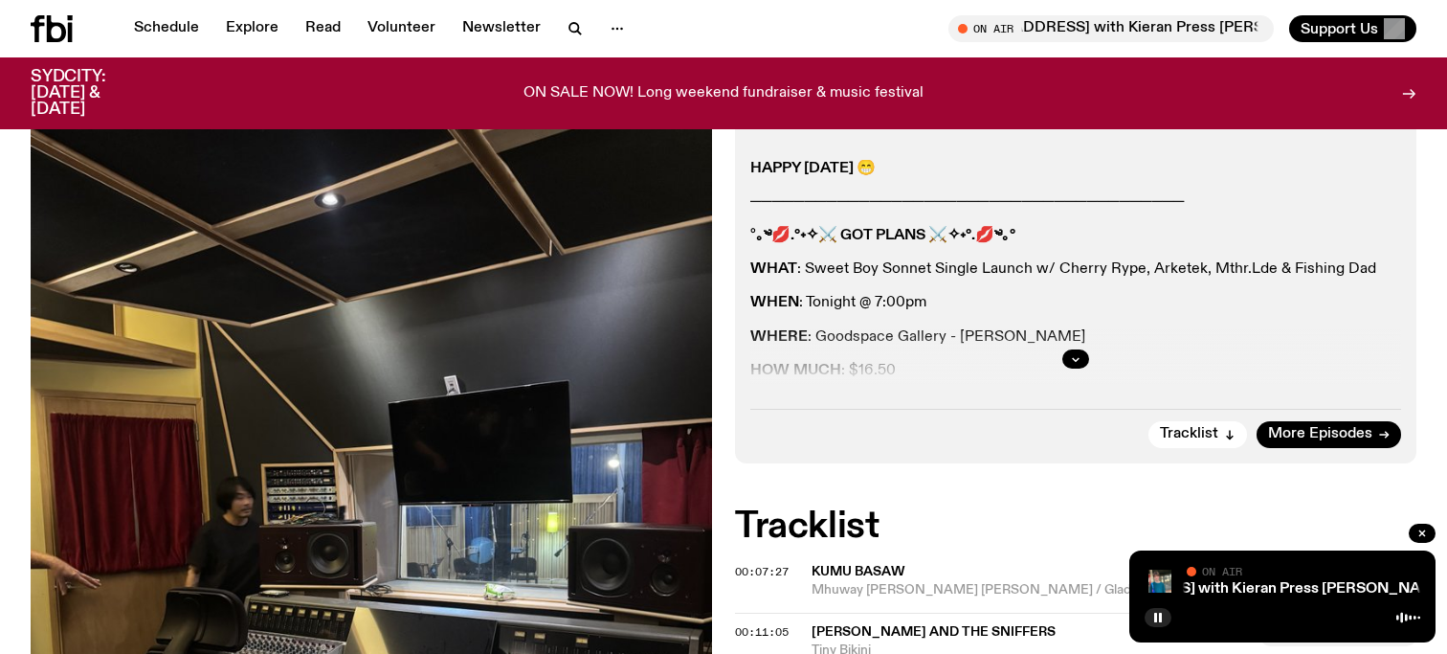
scroll to position [345, 0]
click at [1093, 340] on div at bounding box center [1075, 359] width 651 height 61
click at [1074, 352] on button "button" at bounding box center [1075, 359] width 27 height 19
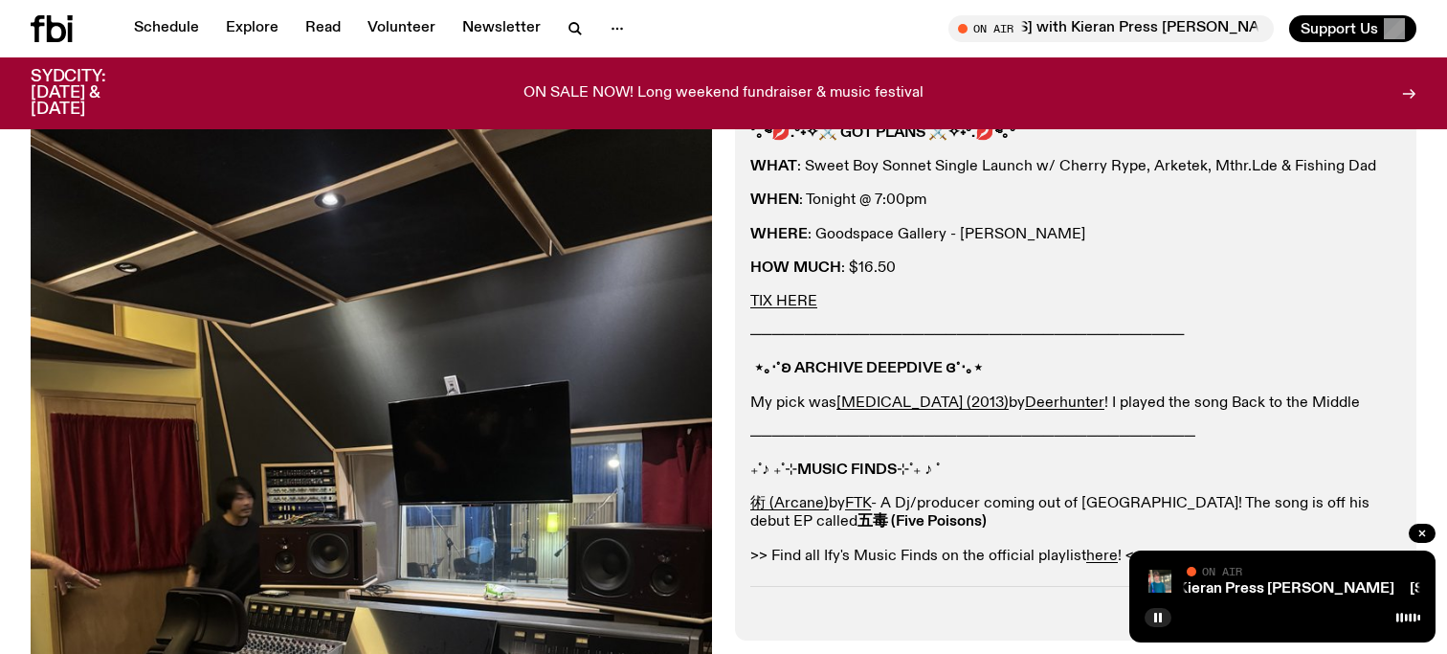
scroll to position [0, 0]
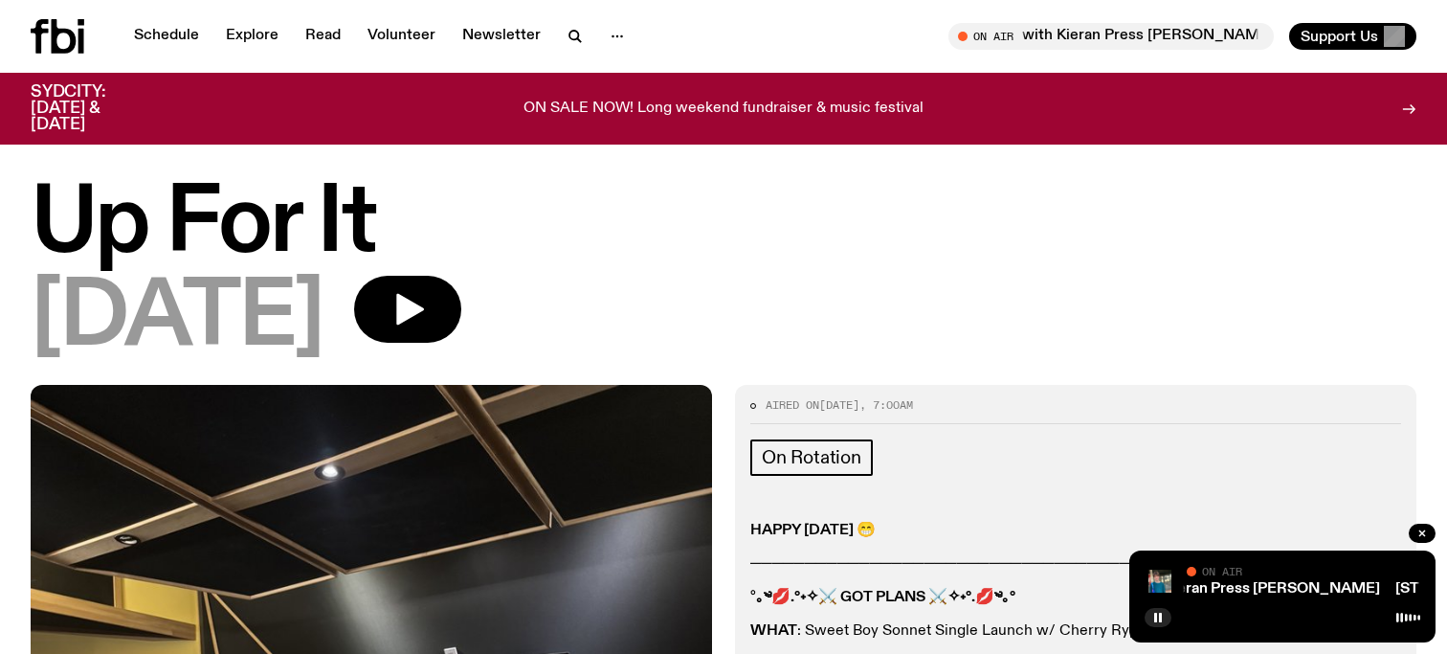
click at [86, 37] on div at bounding box center [77, 36] width 92 height 34
click at [57, 46] on icon at bounding box center [58, 36] width 54 height 34
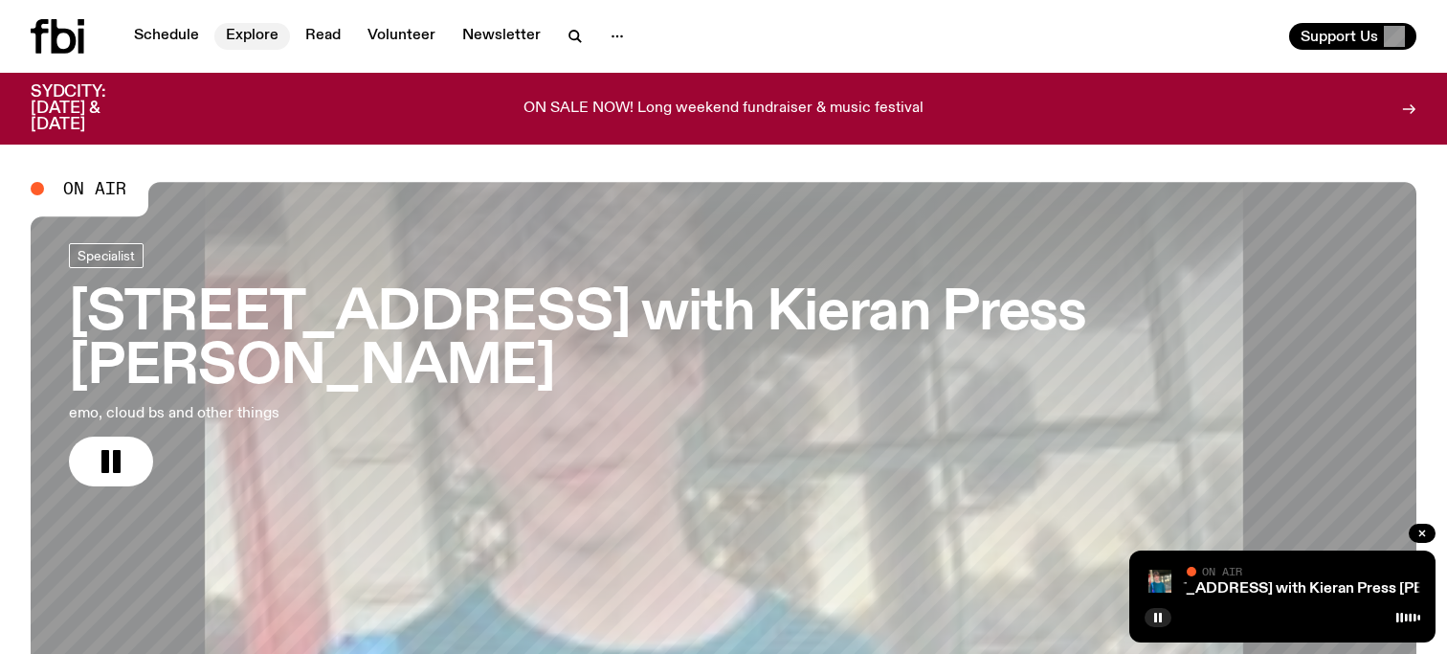
click at [225, 41] on link "Explore" at bounding box center [252, 36] width 76 height 27
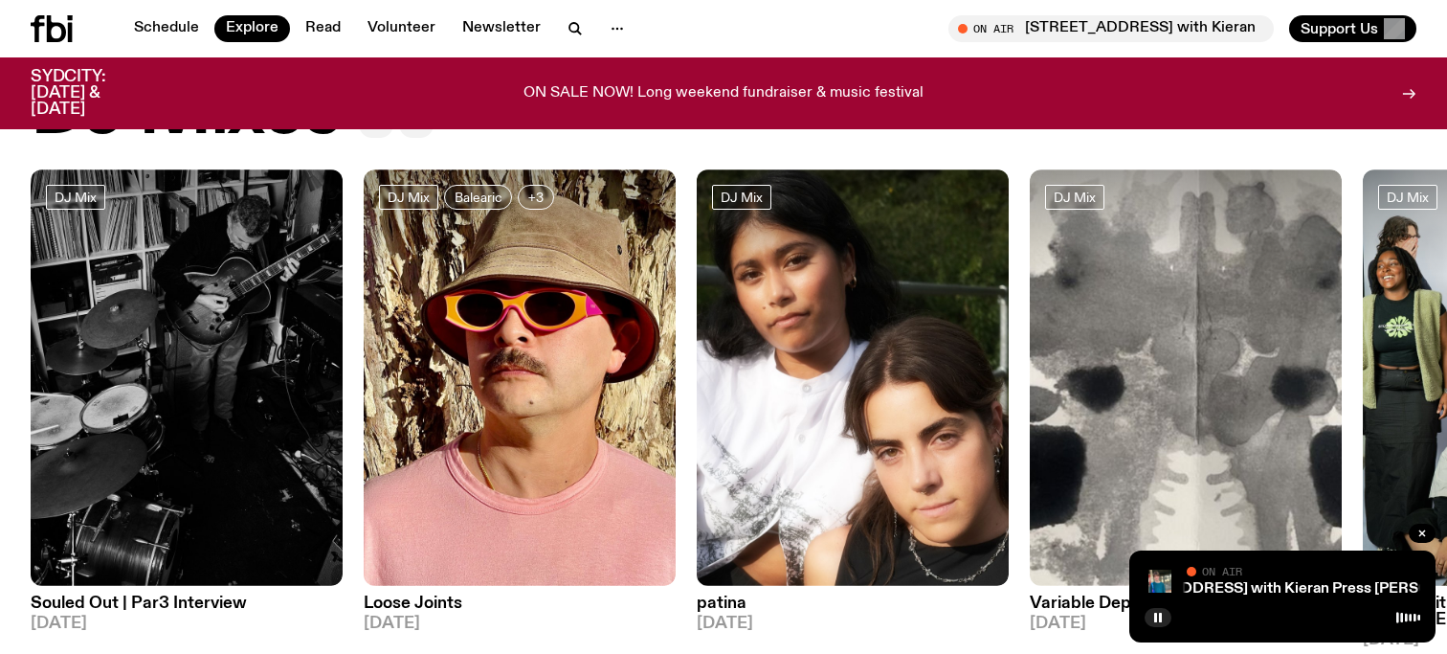
scroll to position [106, 0]
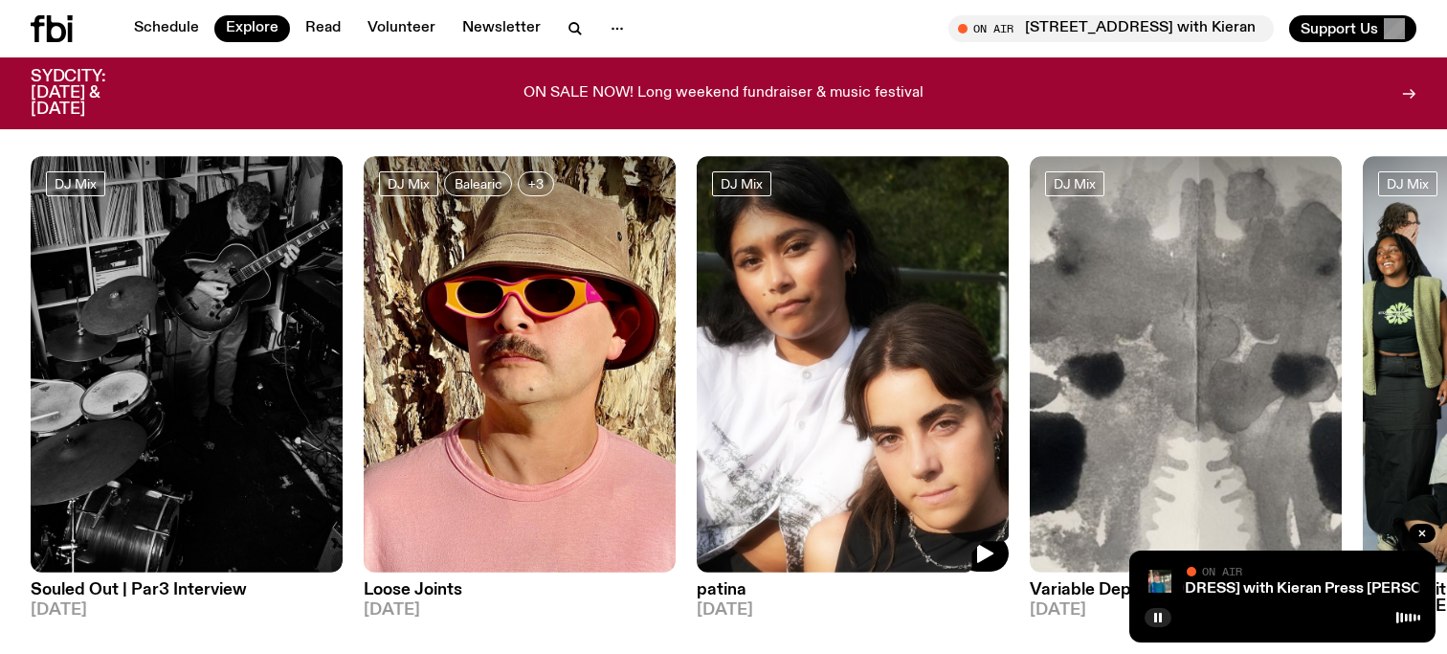
click at [810, 393] on img at bounding box center [853, 364] width 312 height 416
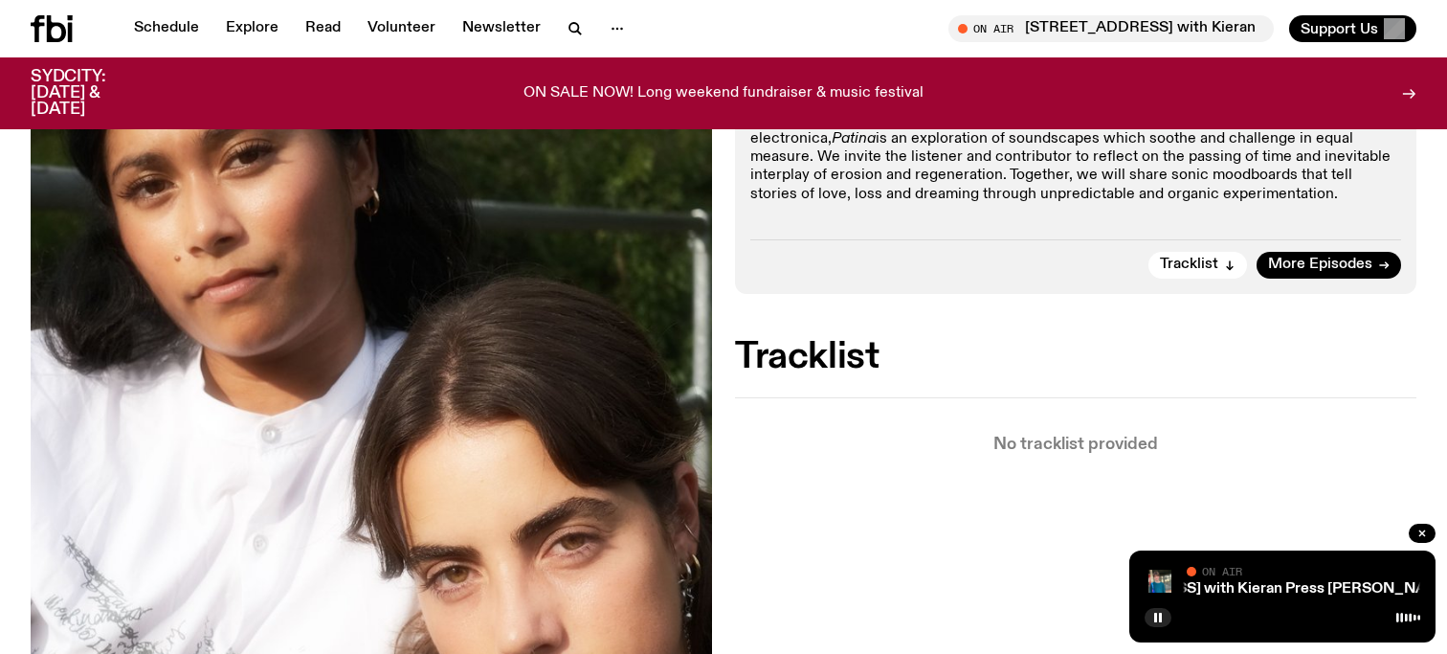
scroll to position [146, 0]
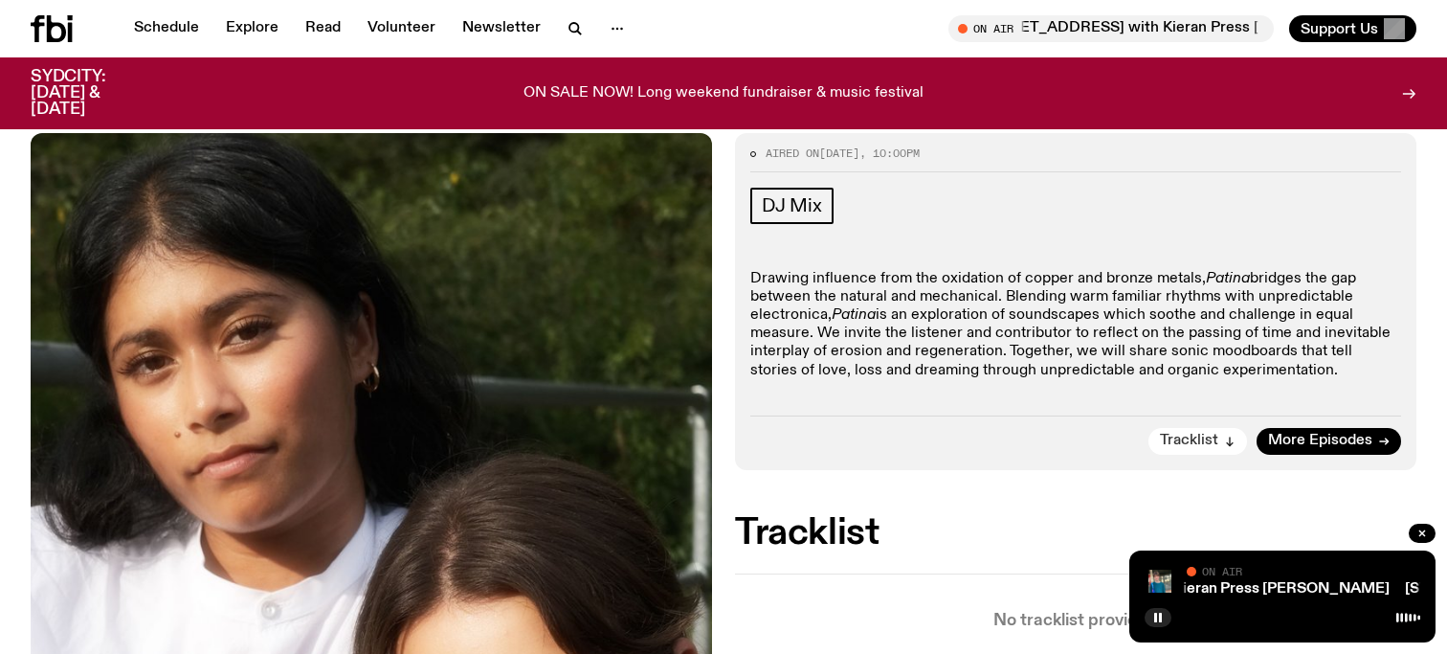
click at [1213, 452] on button "Tracklist" at bounding box center [1197, 441] width 99 height 27
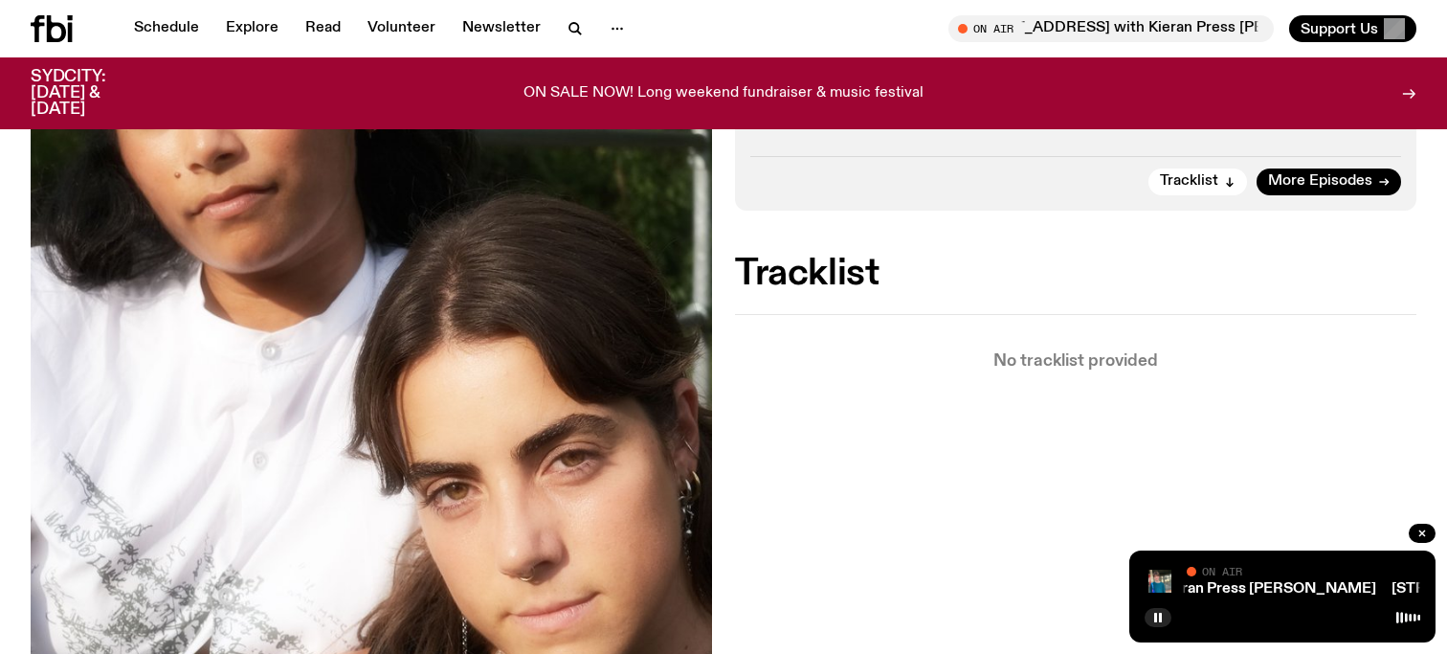
scroll to position [495, 0]
click at [1352, 189] on span "More Episodes" at bounding box center [1320, 182] width 104 height 14
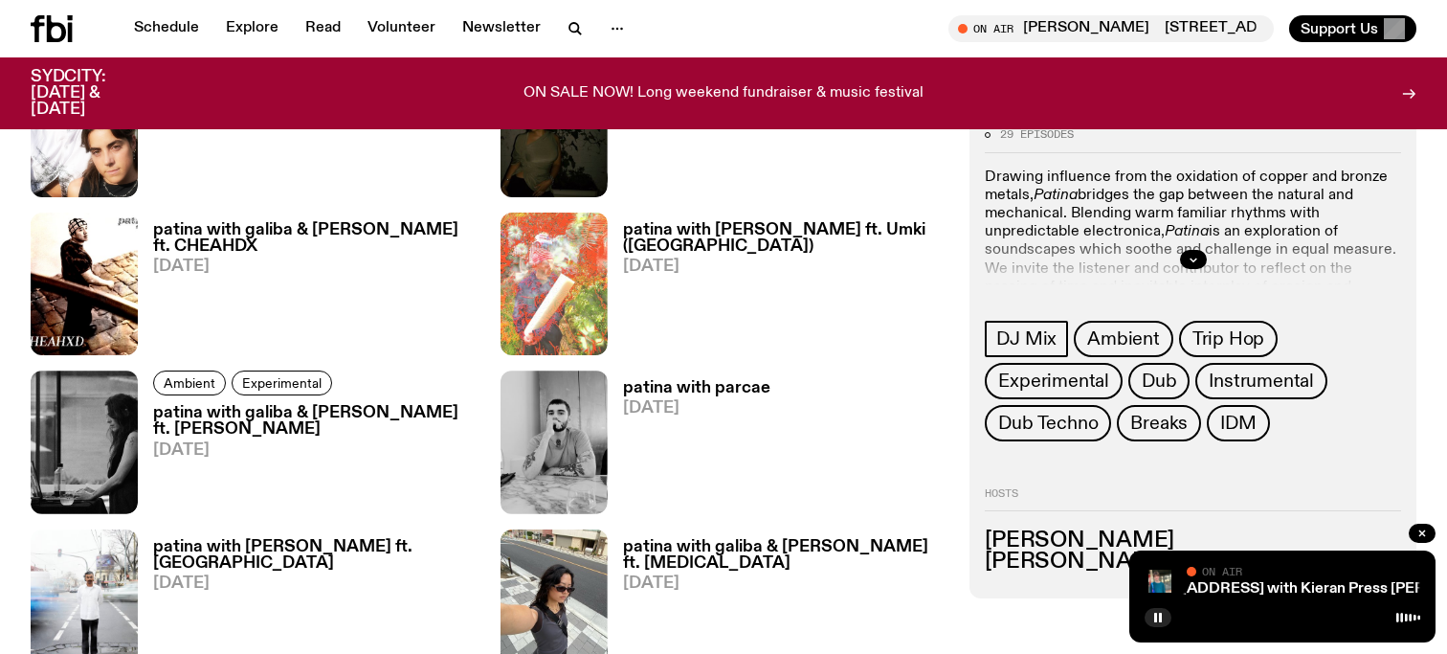
scroll to position [1870, 0]
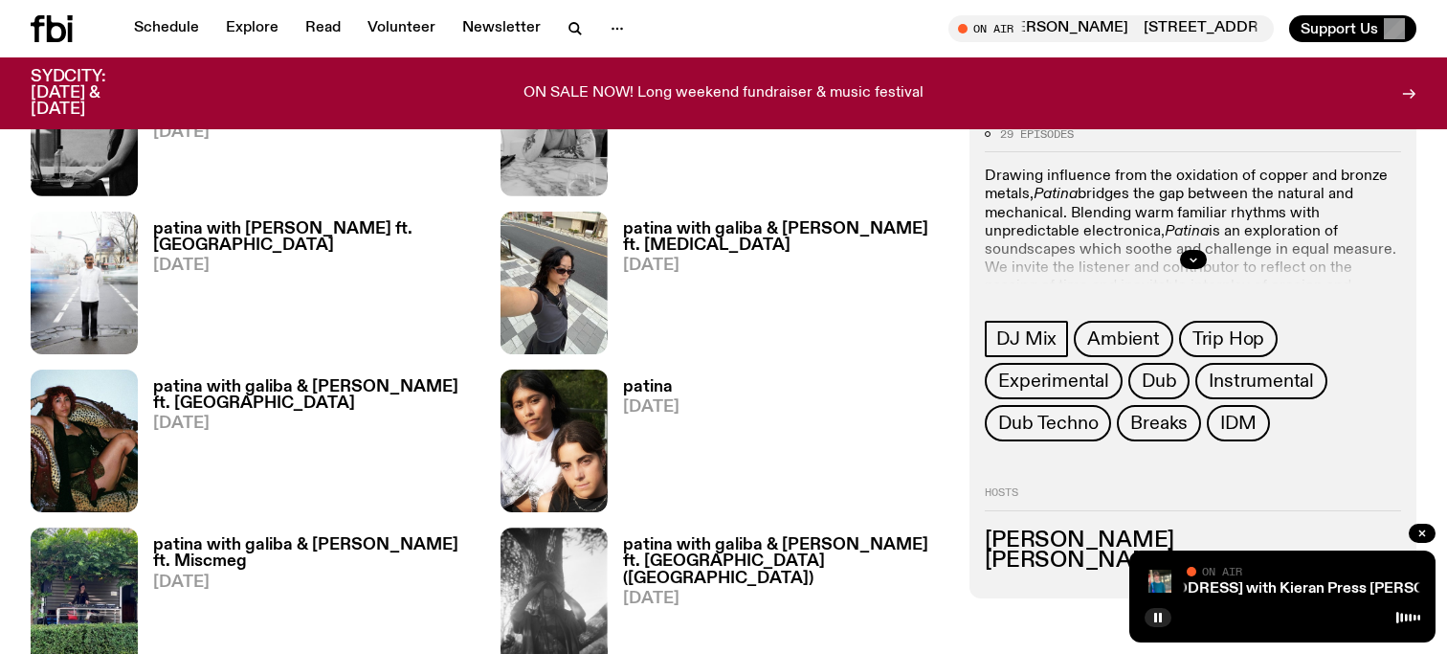
click at [411, 391] on h3 "patina with galiba & [PERSON_NAME] ft. [GEOGRAPHIC_DATA]" at bounding box center [315, 395] width 324 height 33
